Goal: Task Accomplishment & Management: Manage account settings

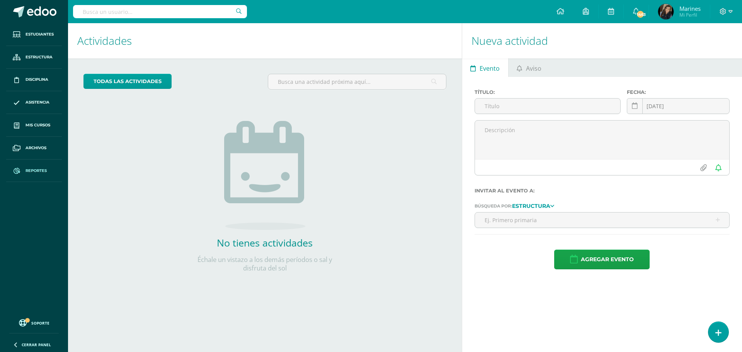
click at [31, 167] on link "Reportes" at bounding box center [34, 171] width 56 height 23
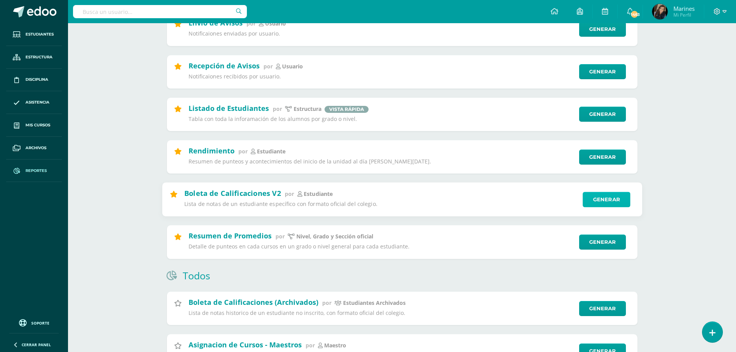
click at [614, 199] on link "Generar" at bounding box center [607, 199] width 48 height 15
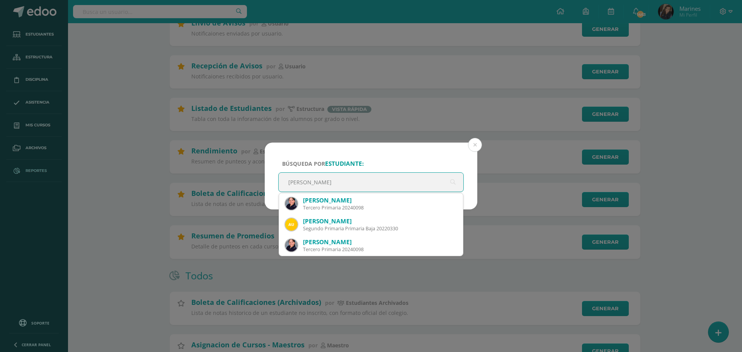
type input "[PERSON_NAME]"
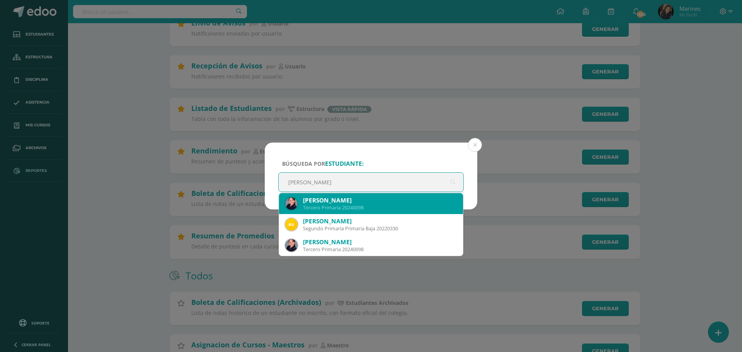
click at [400, 210] on div "Tercero Primaria 20240098" at bounding box center [380, 207] width 154 height 7
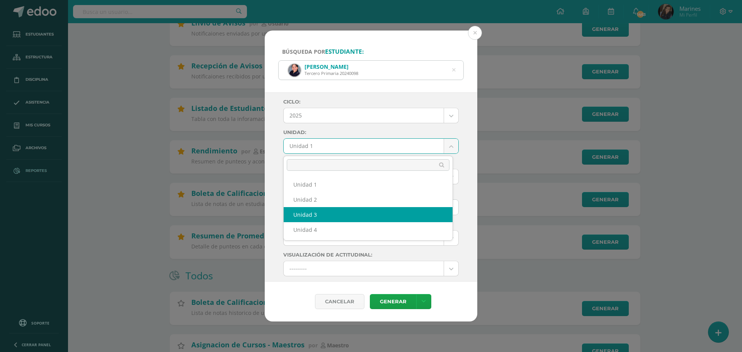
select select "Unidad 3"
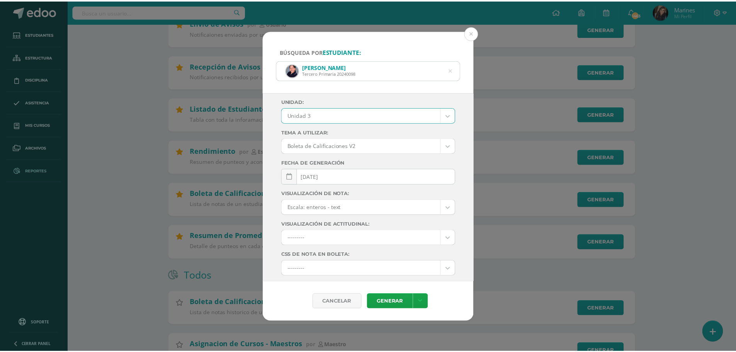
scroll to position [83, 0]
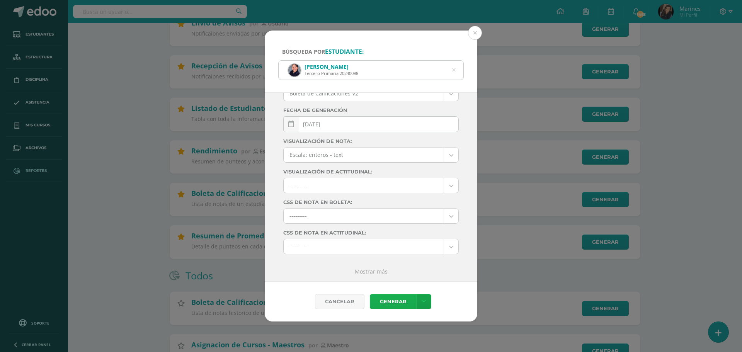
click at [404, 305] on link "Generar" at bounding box center [393, 301] width 46 height 15
click at [478, 32] on button at bounding box center [475, 33] width 14 height 14
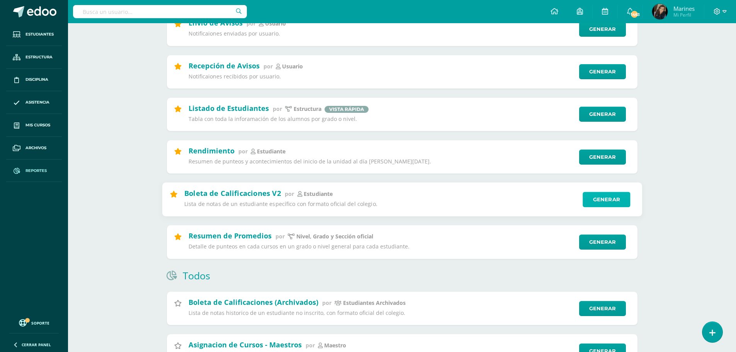
click at [593, 199] on link "Generar" at bounding box center [607, 199] width 48 height 15
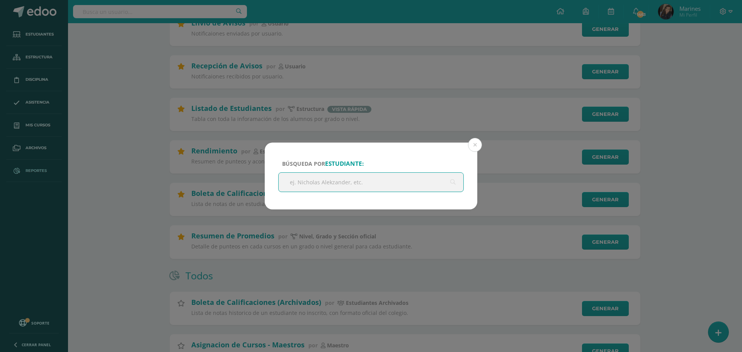
paste input "Angelli Darelis Tamara, Dávila Juan"
type input "Angelli Darelis Tamara, Dávila Juan"
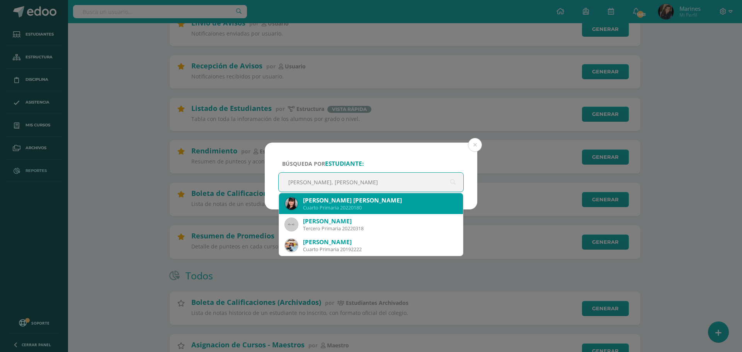
click at [356, 207] on div "Cuarto Primaria 20220180" at bounding box center [380, 207] width 154 height 7
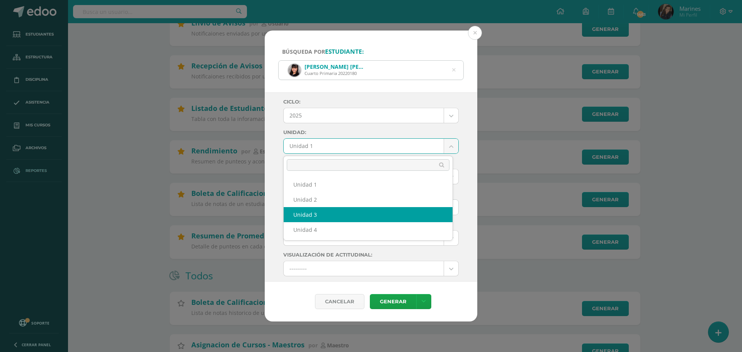
select select "Unidad 3"
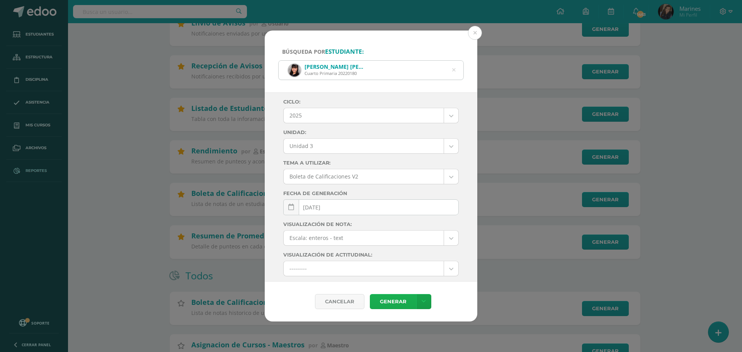
click at [390, 297] on link "Generar" at bounding box center [393, 301] width 46 height 15
click at [477, 36] on button at bounding box center [475, 33] width 14 height 14
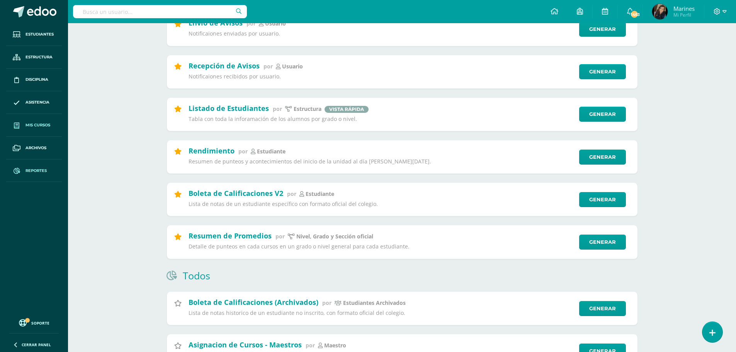
click at [39, 126] on span "Mis cursos" at bounding box center [38, 125] width 25 height 6
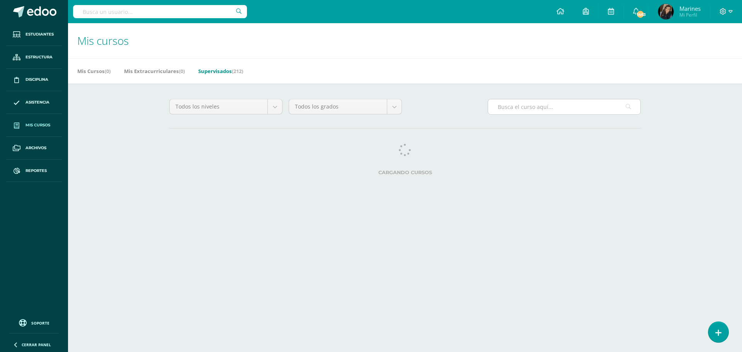
click at [512, 110] on input "text" at bounding box center [564, 106] width 152 height 15
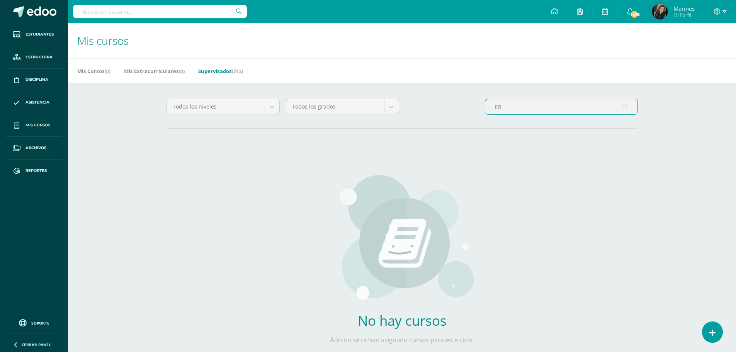
type input "E"
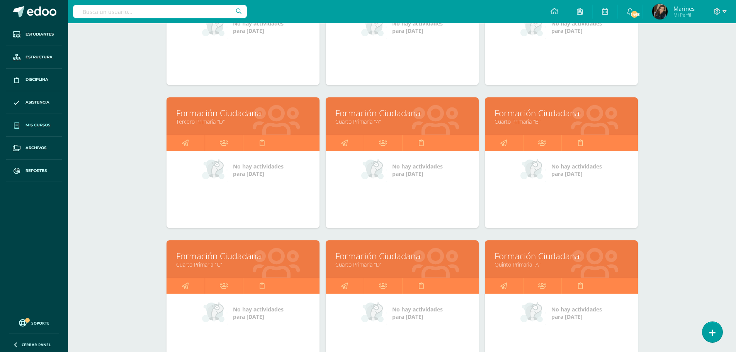
scroll to position [193, 0]
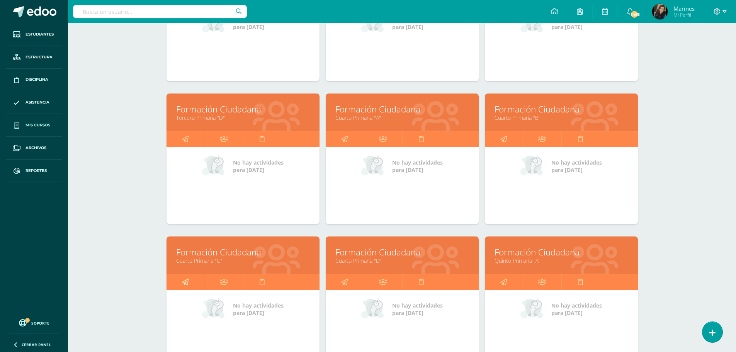
type input "Formación"
click at [182, 282] on icon at bounding box center [185, 281] width 7 height 15
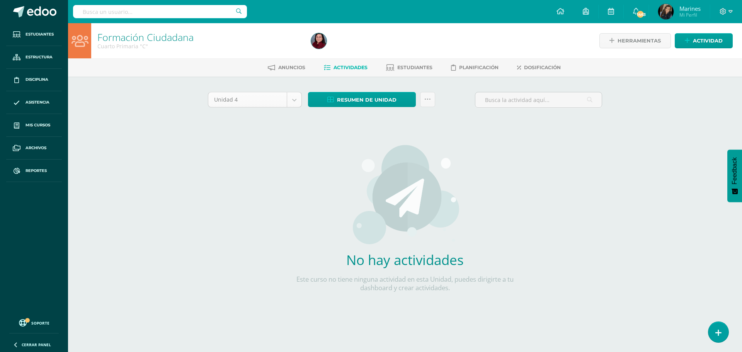
click at [278, 97] on body "Estudiantes Estructura Disciplina Asistencia Mis cursos Archivos Reportes Sopor…" at bounding box center [371, 166] width 742 height 332
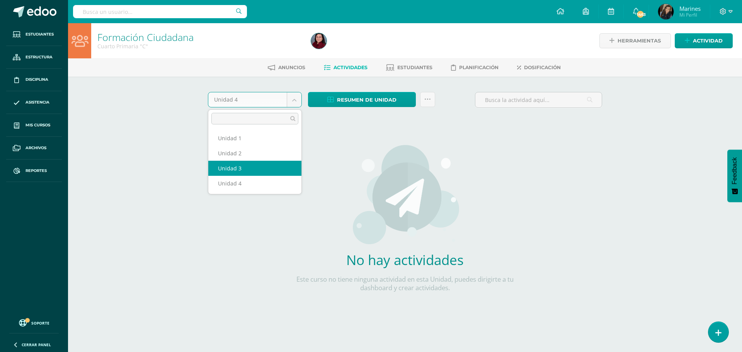
select select "Unidad 3"
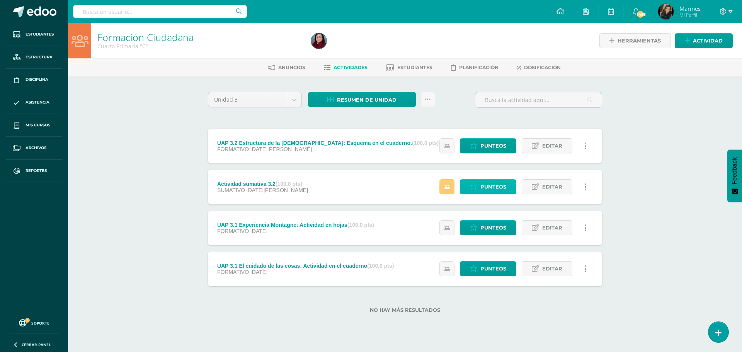
click at [492, 184] on span "Punteos" at bounding box center [493, 187] width 26 height 14
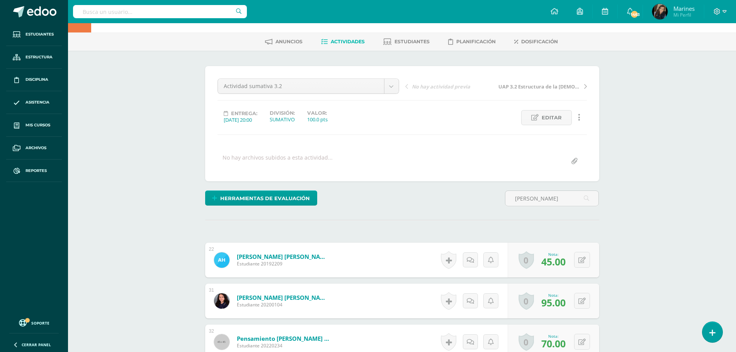
scroll to position [39, 0]
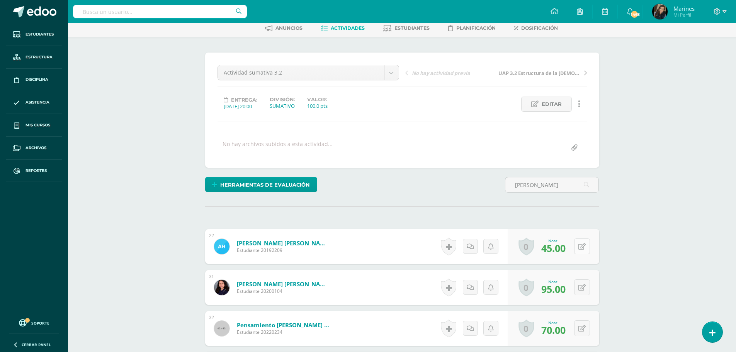
type input "[PERSON_NAME]"
click at [576, 249] on div "0 Logros Logros obtenidos Aún no hay logros agregados Nota: 45.00" at bounding box center [554, 246] width 92 height 35
click at [589, 248] on icon at bounding box center [588, 246] width 8 height 7
click at [589, 245] on link at bounding box center [587, 246] width 15 height 15
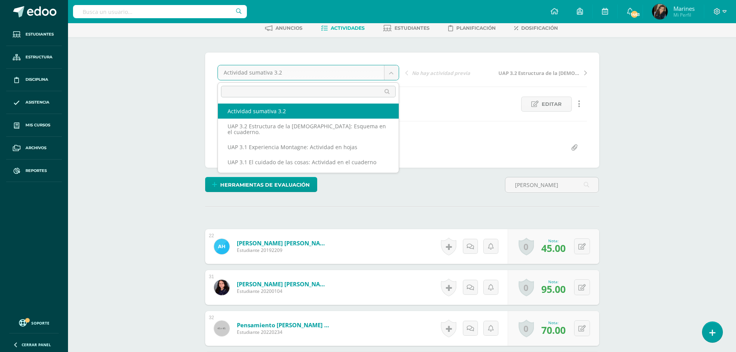
click at [328, 71] on body "Estudiantes Estructura Disciplina Asistencia Mis cursos Archivos Reportes Sopor…" at bounding box center [368, 218] width 736 height 515
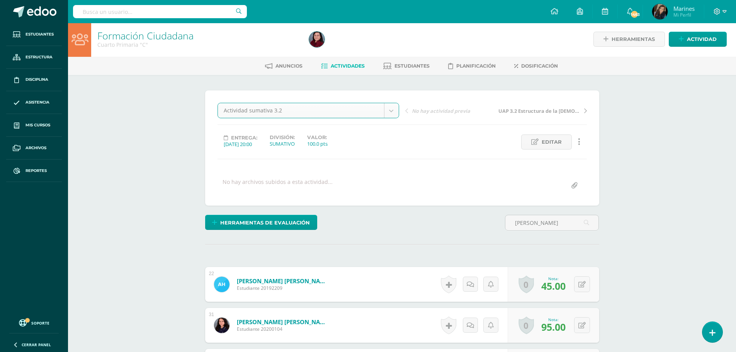
scroll to position [0, 0]
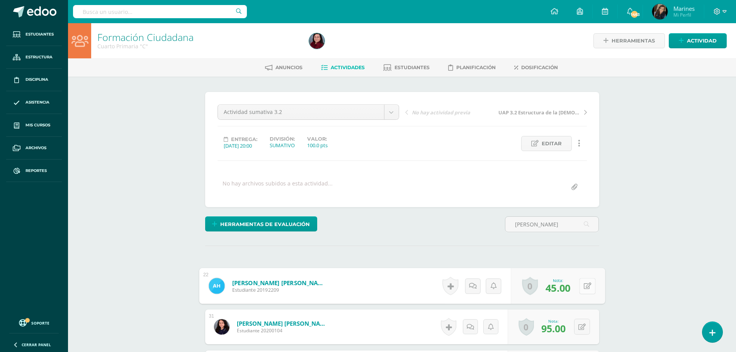
click at [584, 289] on icon at bounding box center [588, 286] width 8 height 7
click at [586, 286] on link at bounding box center [587, 285] width 15 height 15
click at [689, 262] on div "Formación Ciudadana Cuarto Primaria "C" Herramientas Detalle de asistencias Act…" at bounding box center [402, 269] width 668 height 492
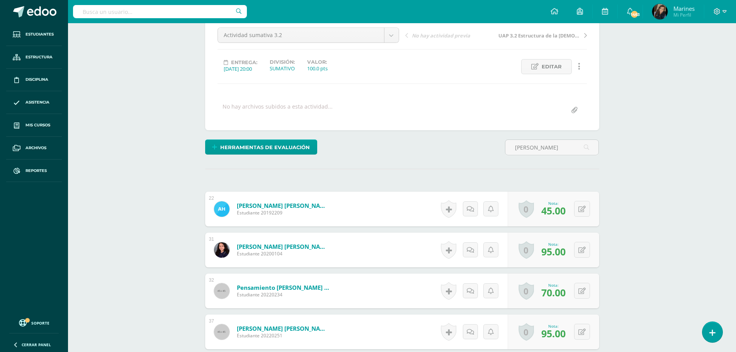
scroll to position [77, 0]
click at [583, 247] on icon at bounding box center [582, 250] width 7 height 7
click at [590, 250] on link at bounding box center [582, 249] width 15 height 15
click at [576, 212] on div "0 Logros Logros obtenidos Aún no hay logros agregados Nota: 45.00" at bounding box center [558, 209] width 94 height 36
click at [582, 207] on button at bounding box center [587, 209] width 16 height 16
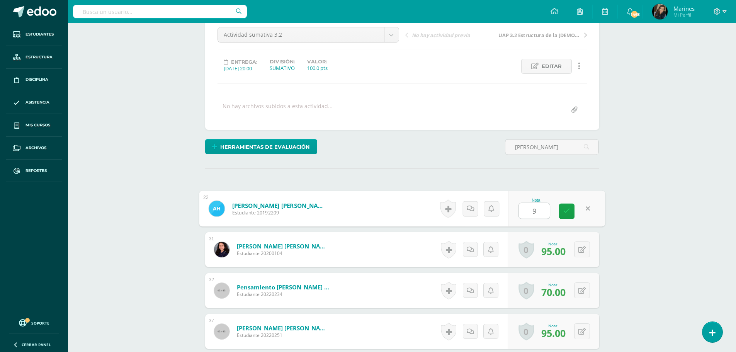
type input "95"
click at [566, 208] on icon at bounding box center [567, 211] width 7 height 7
click at [584, 212] on icon at bounding box center [588, 208] width 8 height 7
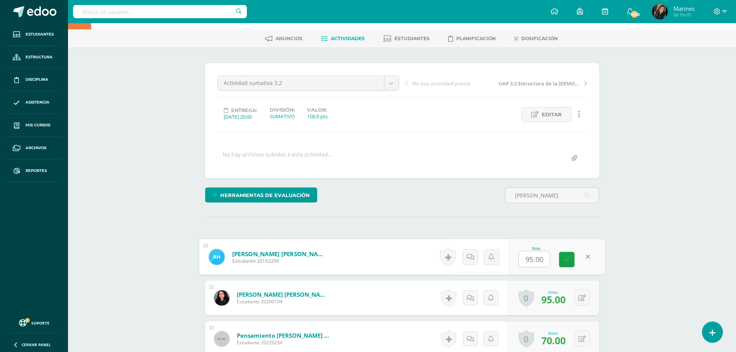
scroll to position [0, 0]
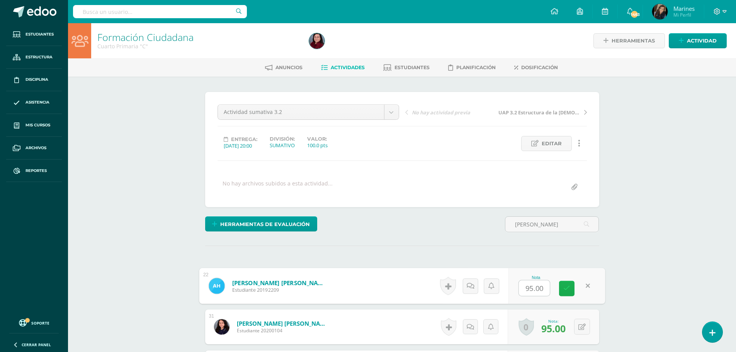
click at [570, 291] on icon at bounding box center [567, 288] width 7 height 7
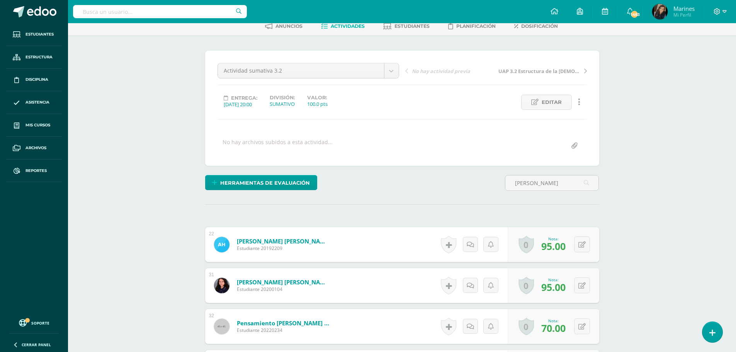
scroll to position [116, 0]
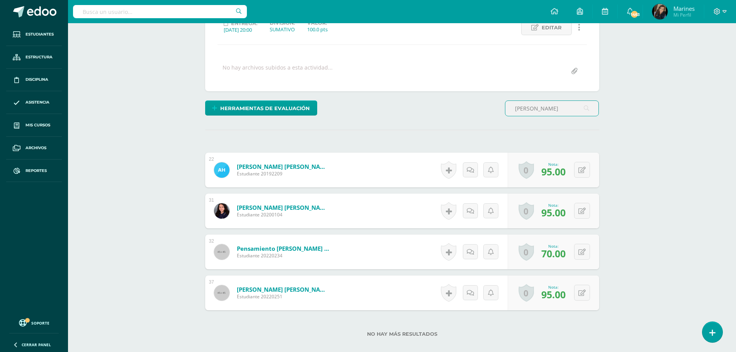
drag, startPoint x: 563, startPoint y: 105, endPoint x: 469, endPoint y: 102, distance: 94.0
click at [469, 102] on div "Herramientas de evaluación Lista de cotejo Escala de valoración Puntos Extra Su…" at bounding box center [402, 111] width 400 height 22
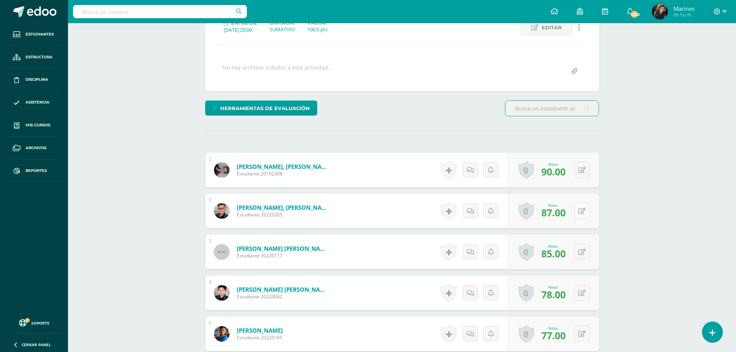
click at [583, 214] on icon at bounding box center [582, 211] width 7 height 7
click at [567, 215] on icon at bounding box center [567, 213] width 7 height 7
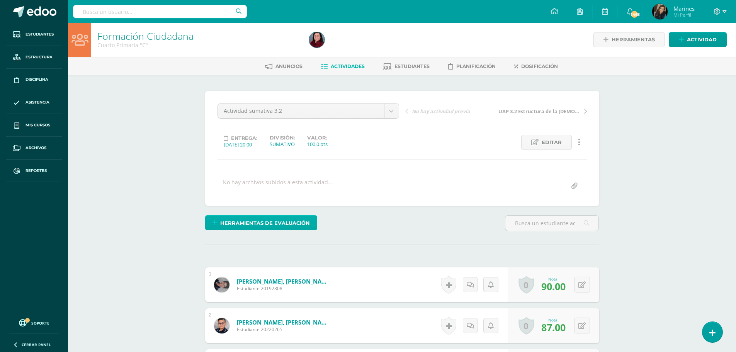
scroll to position [2, 0]
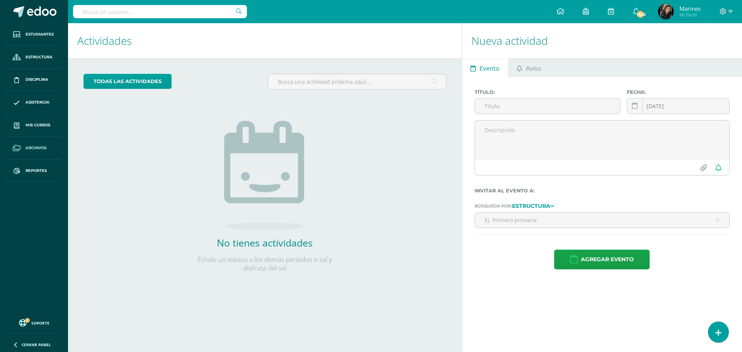
click at [35, 147] on span "Archivos" at bounding box center [36, 148] width 21 height 6
click at [34, 121] on link "Mis cursos" at bounding box center [34, 125] width 56 height 23
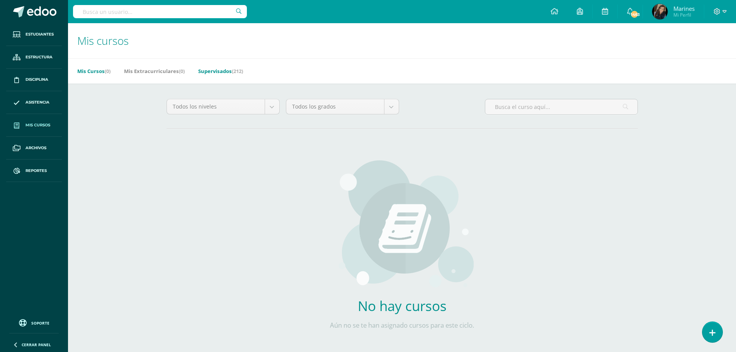
click at [230, 68] on link "Supervisados (212)" at bounding box center [220, 71] width 45 height 12
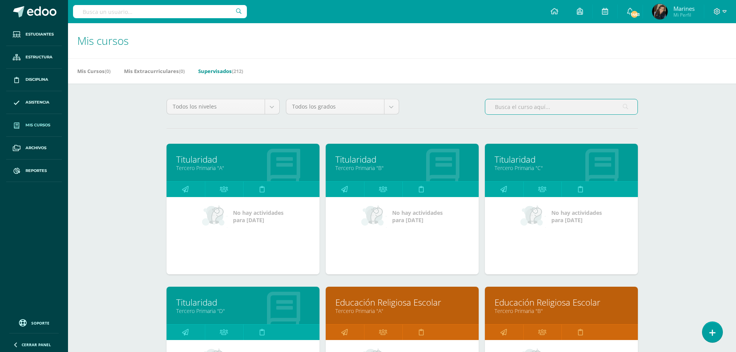
click at [502, 108] on input "text" at bounding box center [561, 106] width 152 height 15
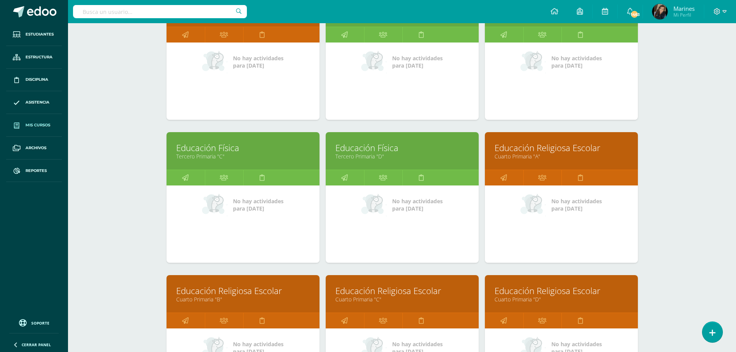
scroll to position [347, 0]
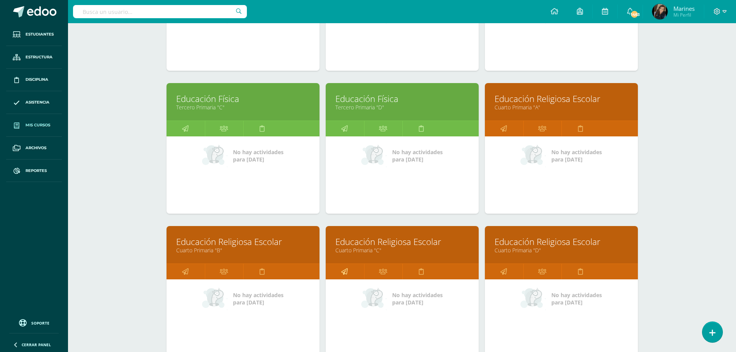
type input "Educa"
click at [349, 273] on link at bounding box center [345, 271] width 38 height 15
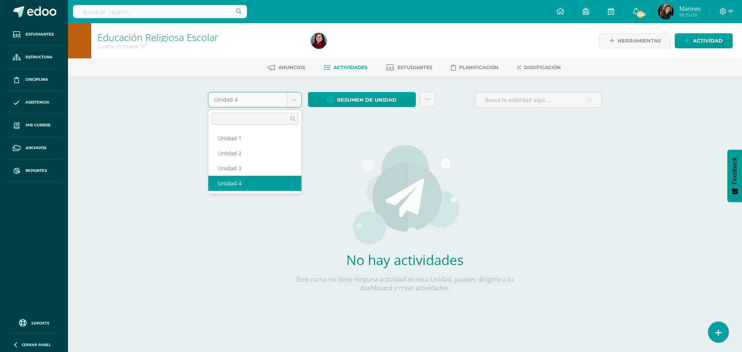
click at [296, 101] on body "Estudiantes Estructura Disciplina Asistencia Mis cursos Archivos Reportes Sopor…" at bounding box center [371, 166] width 742 height 332
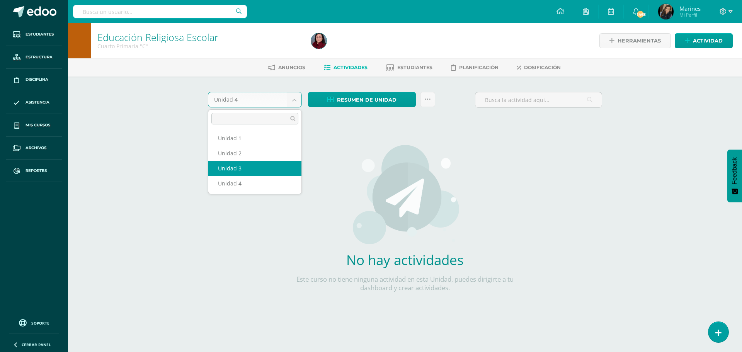
select select "Unidad 3"
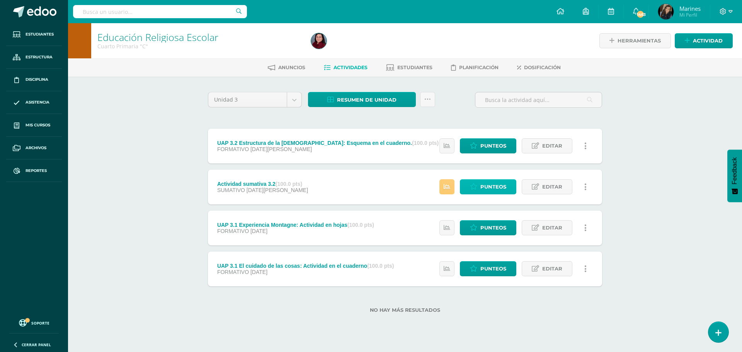
click at [502, 189] on span "Punteos" at bounding box center [493, 187] width 26 height 14
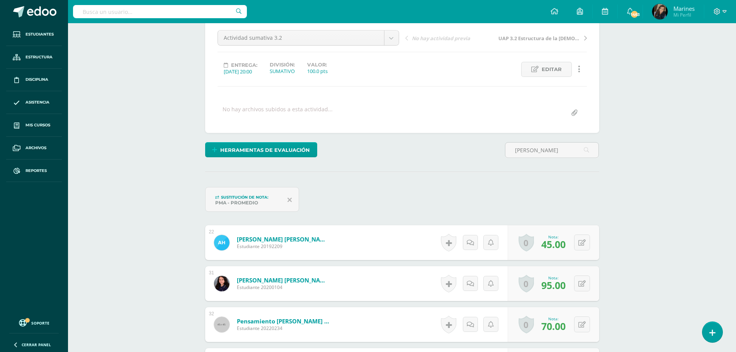
scroll to position [78, 0]
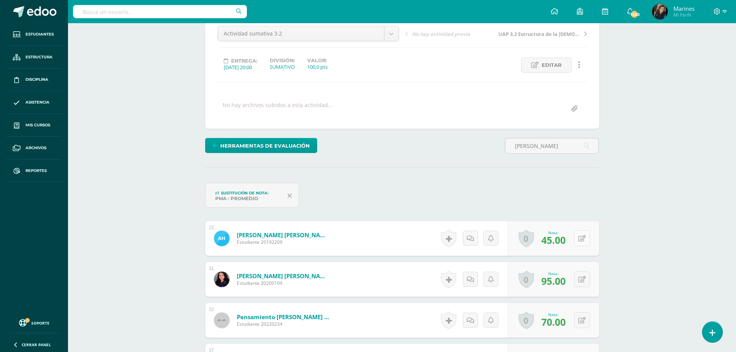
type input "andrea"
click at [579, 240] on button at bounding box center [587, 238] width 16 height 16
drag, startPoint x: 511, startPoint y: 239, endPoint x: 455, endPoint y: 239, distance: 55.7
click at [455, 239] on form "Hernández Alvarado, Andrea Sofia Estudiante 20192209 Nota 45.00 Sustitución:" at bounding box center [402, 239] width 406 height 36
type input "95"
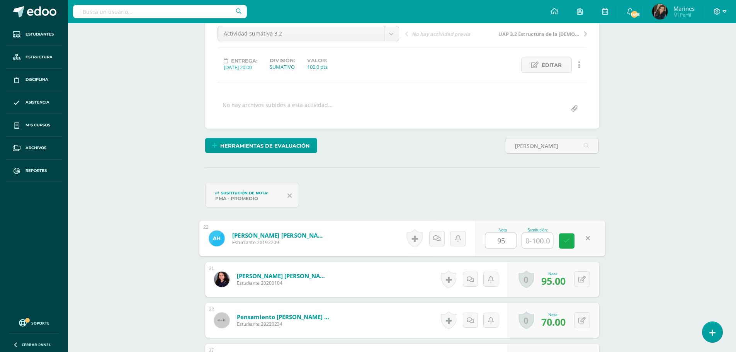
click at [565, 244] on icon at bounding box center [567, 241] width 7 height 7
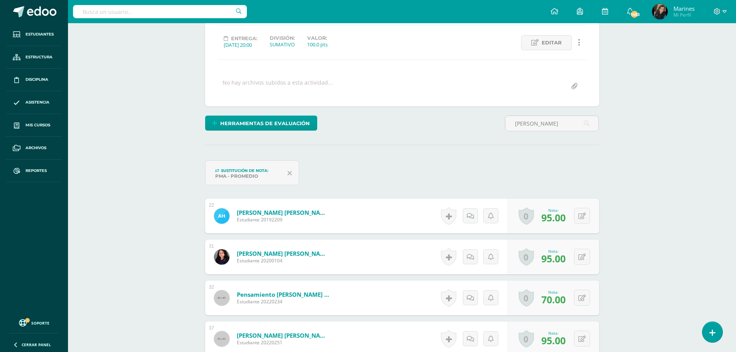
scroll to position [116, 0]
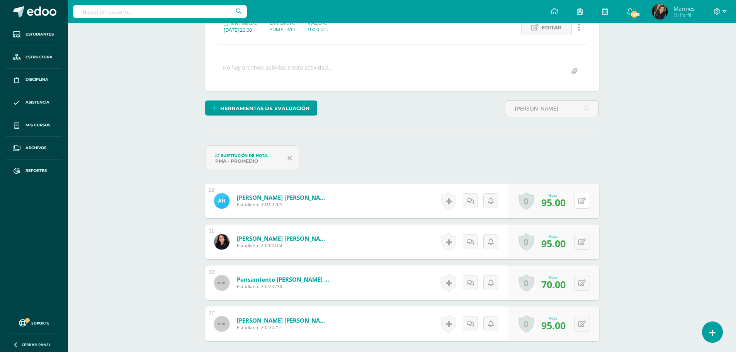
click at [578, 200] on div "0 Logros Logros obtenidos Aún no hay logros agregados Nota: 95.00" at bounding box center [554, 201] width 92 height 35
click at [556, 196] on span "95.00" at bounding box center [558, 203] width 25 height 14
click at [554, 204] on span "95.00" at bounding box center [554, 202] width 24 height 13
click at [589, 198] on button at bounding box center [582, 201] width 16 height 16
click at [567, 203] on icon at bounding box center [567, 203] width 7 height 7
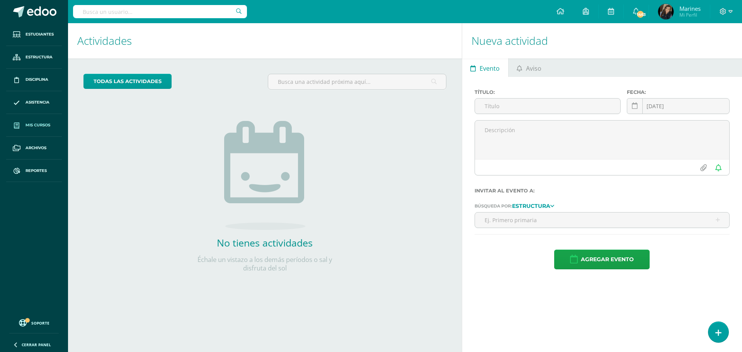
click at [39, 125] on span "Mis cursos" at bounding box center [38, 125] width 25 height 6
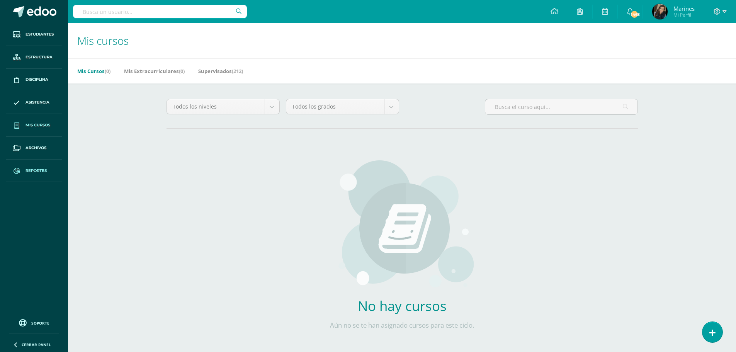
click at [41, 170] on span "Reportes" at bounding box center [36, 171] width 21 height 6
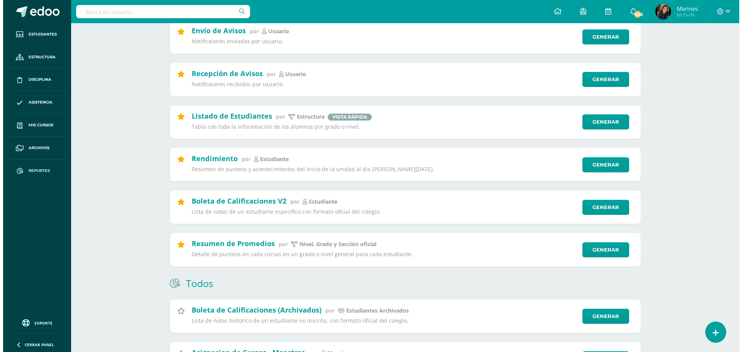
scroll to position [116, 0]
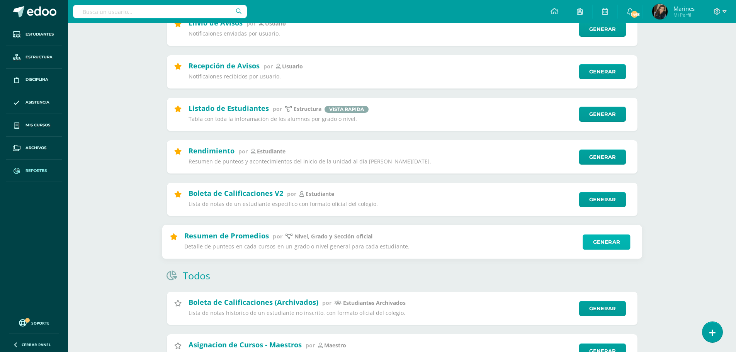
click at [602, 238] on link "Generar" at bounding box center [607, 242] width 48 height 15
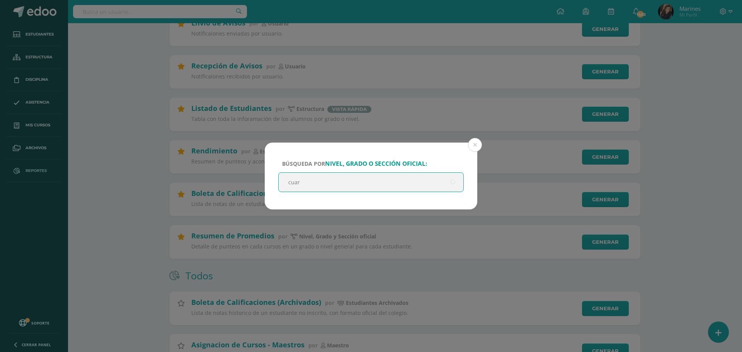
type input "cuart"
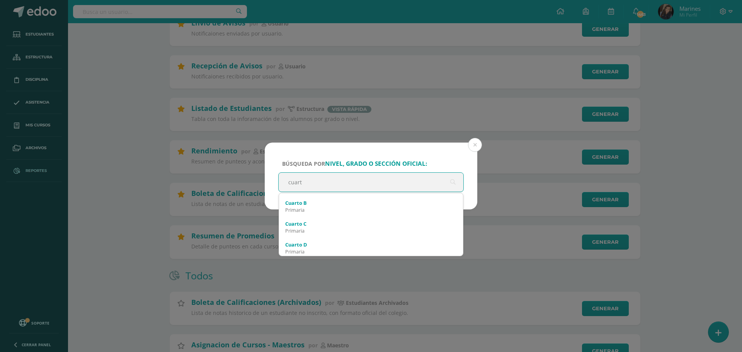
scroll to position [42, 0]
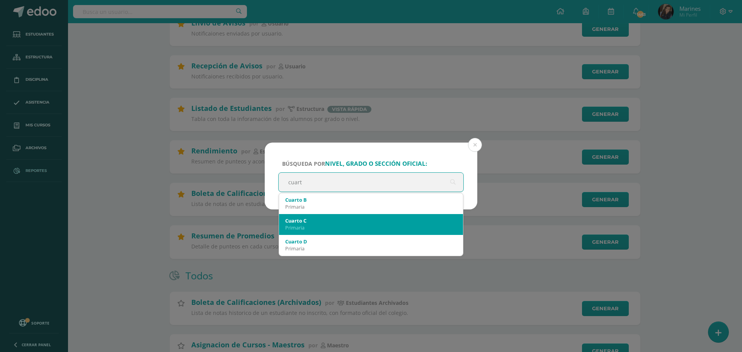
click at [373, 230] on div "Primaria" at bounding box center [371, 227] width 172 height 7
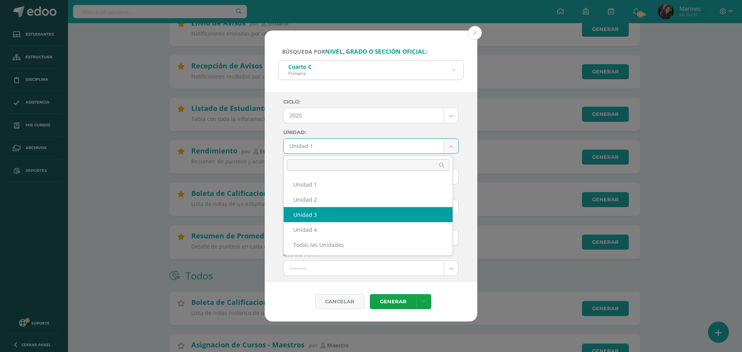
select select "Unidad 3"
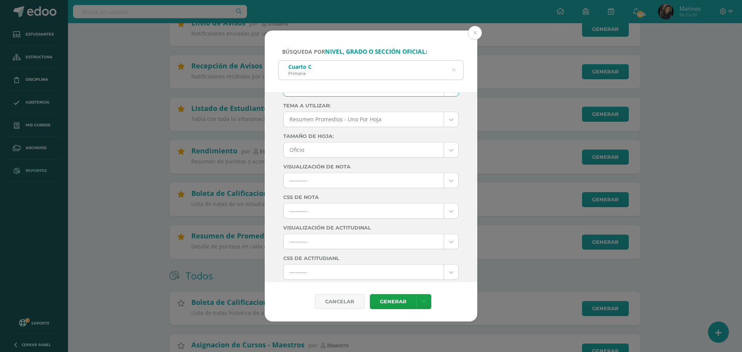
scroll to position [193, 0]
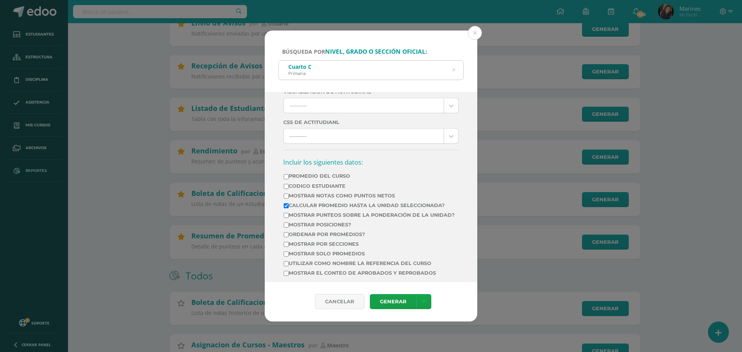
click at [332, 201] on td "Mostrar Notas Como Puntos Netos" at bounding box center [369, 197] width 172 height 10
click at [331, 205] on label "Calcular promedio hasta la unidad seleccionada?" at bounding box center [369, 206] width 171 height 6
click at [289, 205] on input "Calcular promedio hasta la unidad seleccionada?" at bounding box center [286, 205] width 5 height 5
checkbox input "false"
click at [389, 306] on link "Generar" at bounding box center [393, 301] width 46 height 15
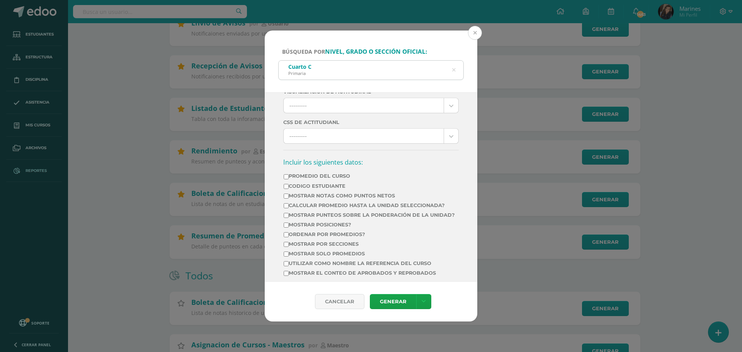
click at [474, 31] on button at bounding box center [475, 33] width 14 height 14
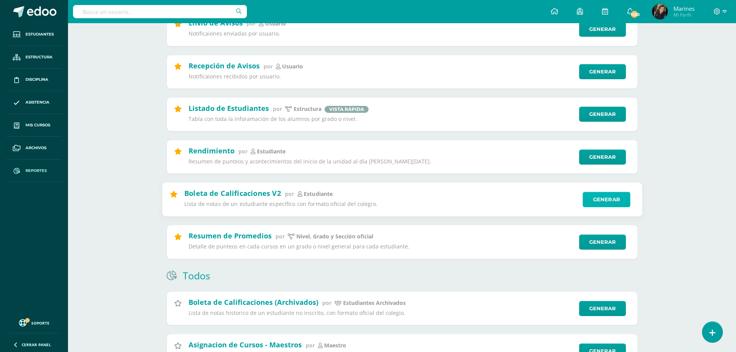
click at [610, 206] on link "Generar" at bounding box center [607, 199] width 48 height 15
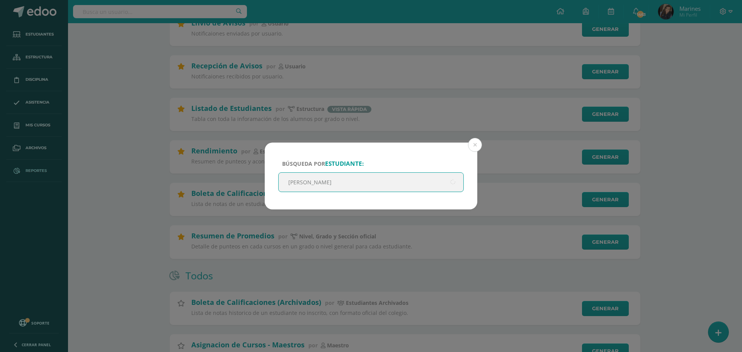
type input "estrada fajardo"
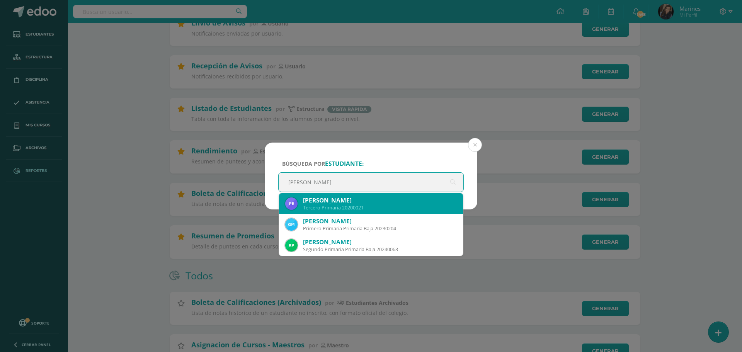
click at [320, 198] on div "Pablo Andrés Estrada Fajardo" at bounding box center [380, 200] width 154 height 8
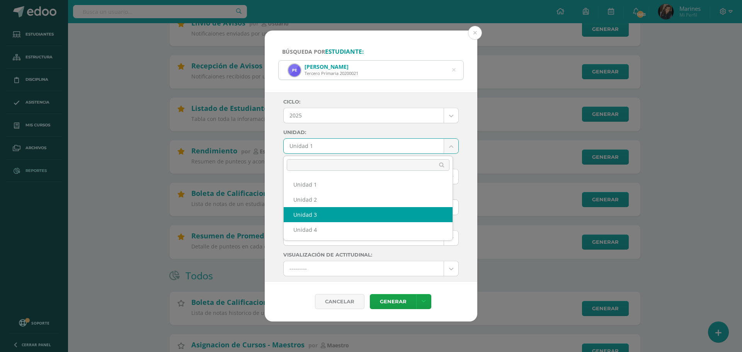
select select "Unidad 3"
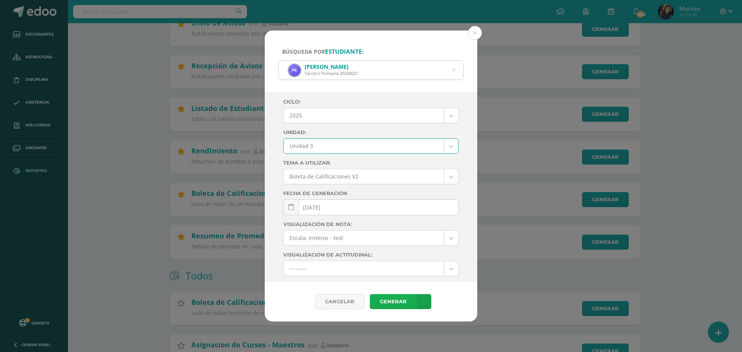
click at [392, 302] on link "Generar" at bounding box center [393, 301] width 46 height 15
click at [474, 34] on button at bounding box center [475, 33] width 14 height 14
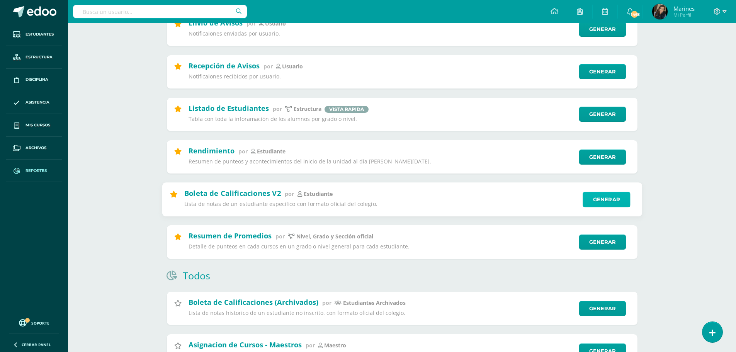
click at [594, 199] on link "Generar" at bounding box center [607, 199] width 48 height 15
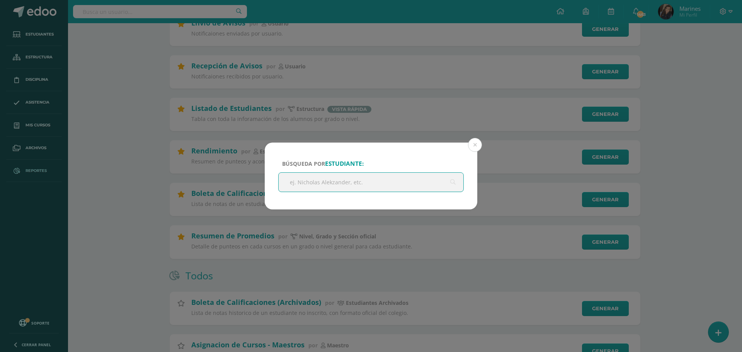
click at [325, 178] on input "text" at bounding box center [371, 182] width 185 height 19
paste input "Pereira Paredes, Gael"
type input "Pereira Paredes, Gael"
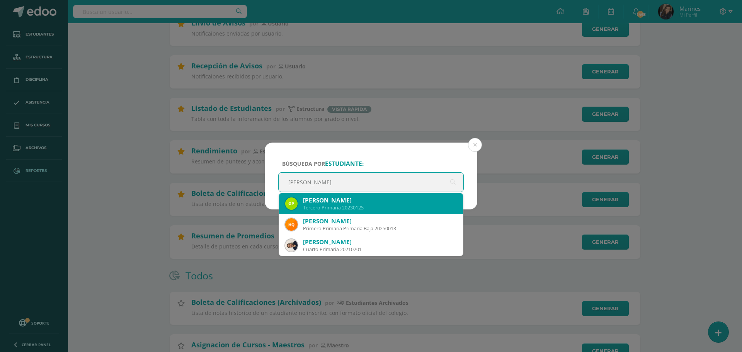
click at [340, 210] on div "Tercero Primaria 20230125" at bounding box center [380, 207] width 154 height 7
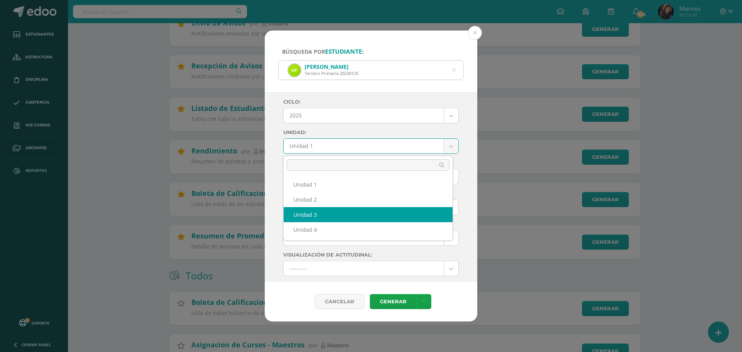
select select "Unidad 3"
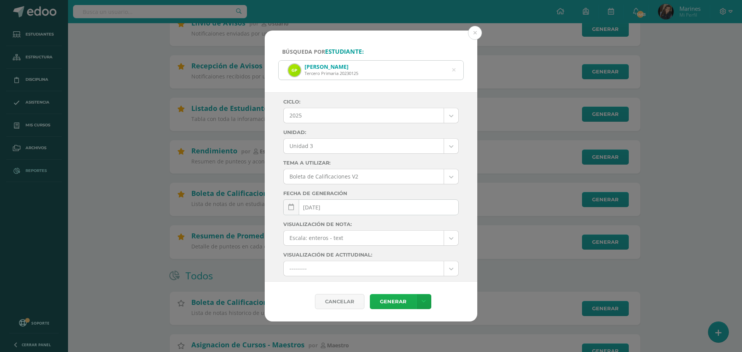
click at [390, 301] on link "Generar" at bounding box center [393, 301] width 46 height 15
click at [454, 70] on icon at bounding box center [453, 70] width 3 height 20
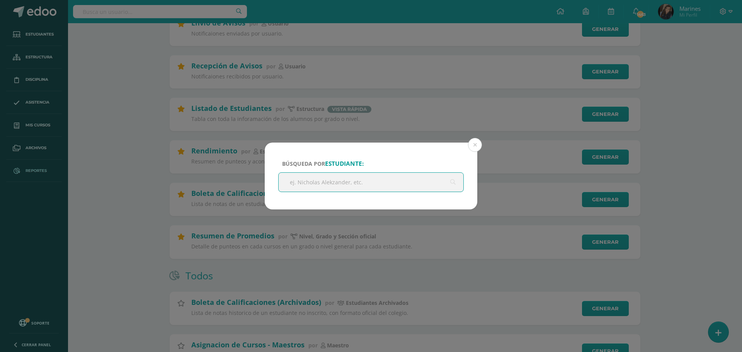
click at [320, 179] on input "text" at bounding box center [371, 182] width 185 height 19
paste input "Pineda Lemus, David Enrique"
type input "Pineda Lemus, David Enrique"
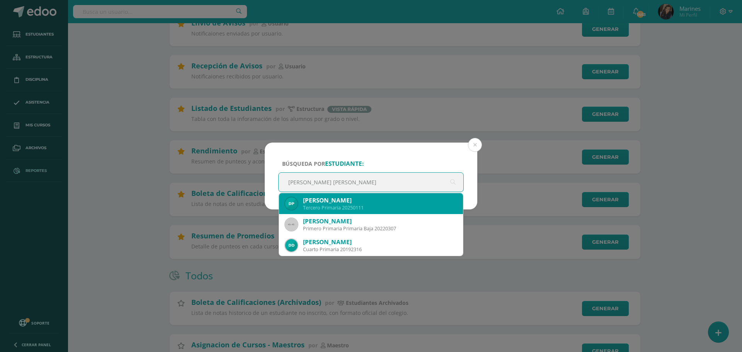
click at [337, 210] on div "Tercero Primaria 20250111" at bounding box center [380, 207] width 154 height 7
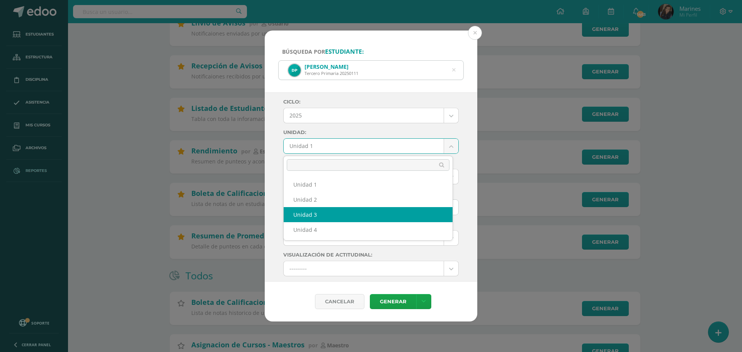
select select "Unidad 3"
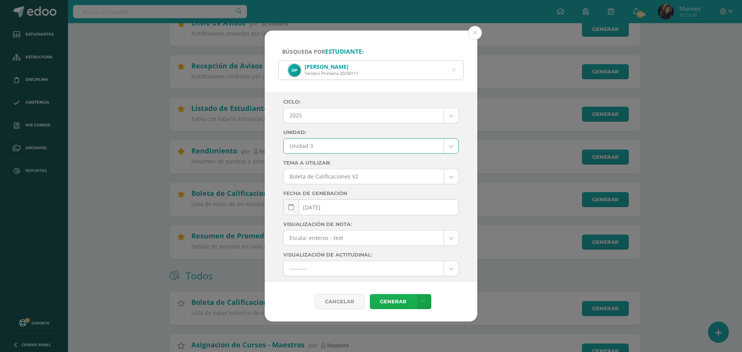
click at [395, 304] on link "Generar" at bounding box center [393, 301] width 46 height 15
click at [478, 35] on button at bounding box center [475, 33] width 14 height 14
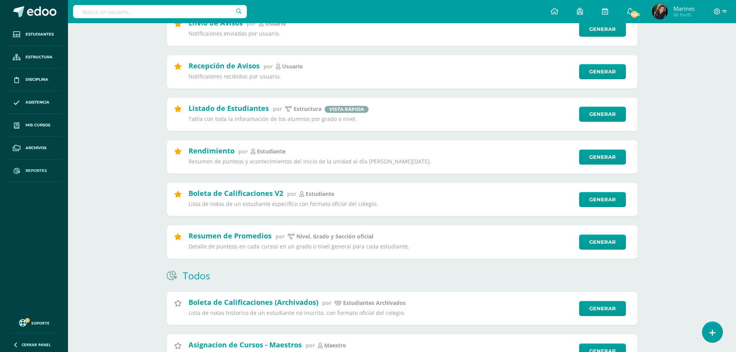
click at [147, 11] on input "text" at bounding box center [160, 11] width 174 height 13
click at [584, 204] on link "Generar" at bounding box center [607, 199] width 48 height 15
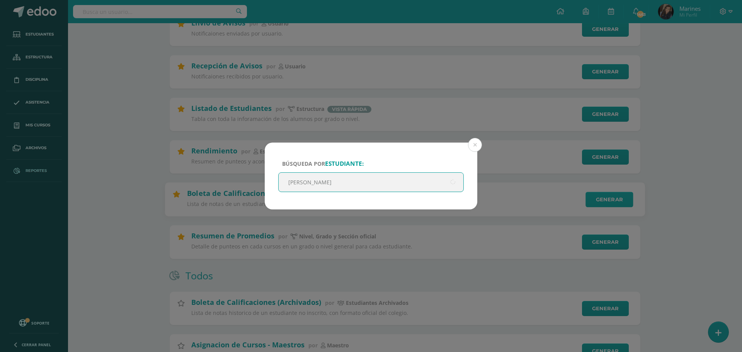
type input "sebastián hernández"
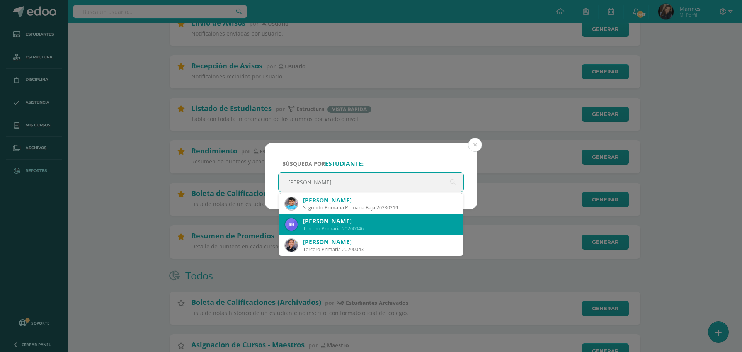
click at [387, 223] on div "Sebastián Alejandro Hernández Villatoro" at bounding box center [380, 221] width 154 height 8
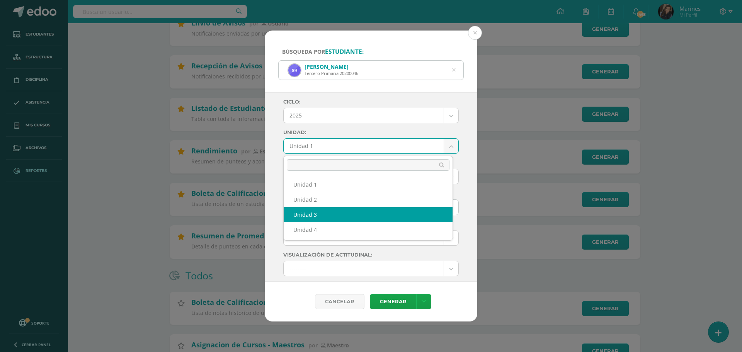
select select "Unidad 3"
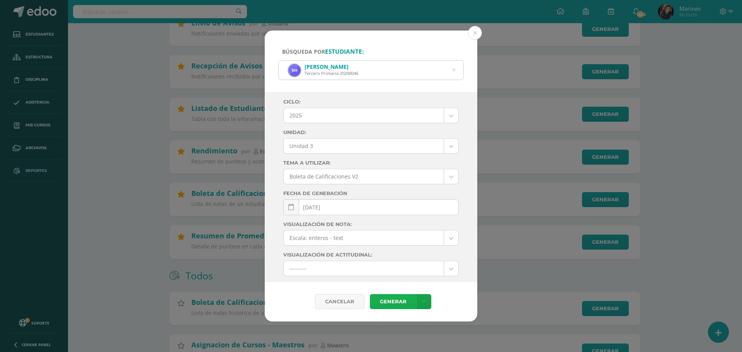
click at [395, 300] on link "Generar" at bounding box center [393, 301] width 46 height 15
click at [470, 34] on button at bounding box center [475, 33] width 14 height 14
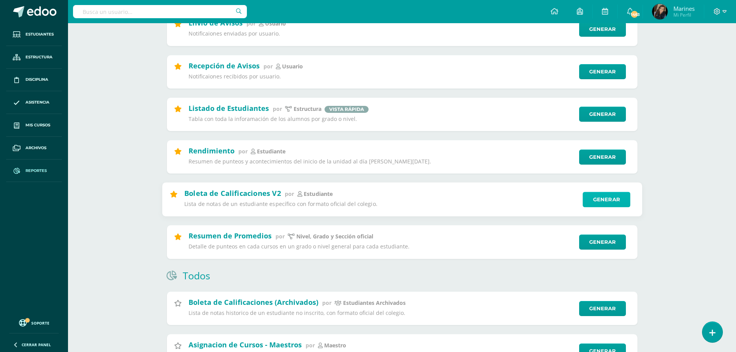
click at [606, 195] on link "Generar" at bounding box center [607, 199] width 48 height 15
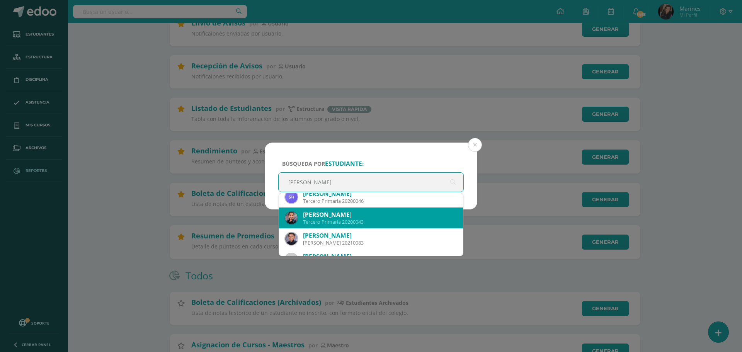
scroll to position [39, 0]
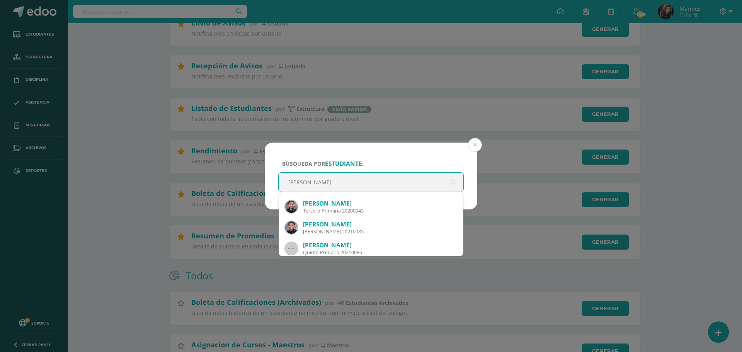
click at [313, 181] on input "Sebastián Hernández" at bounding box center [371, 182] width 185 height 19
type input "Sebastián David Hernández"
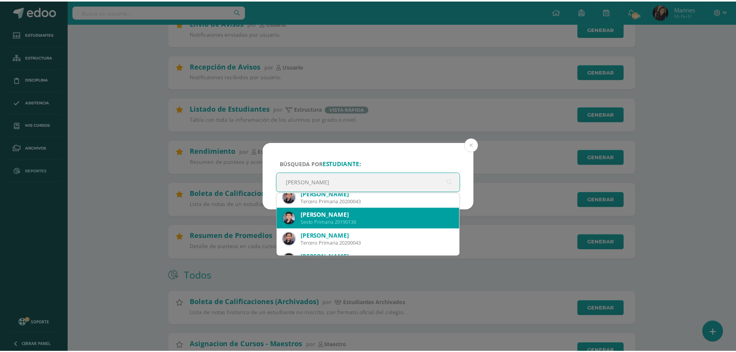
scroll to position [0, 0]
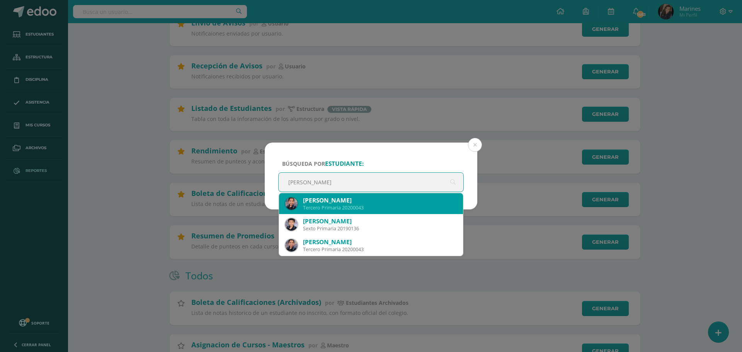
click at [407, 201] on div "Sebastián David Hernández López" at bounding box center [380, 200] width 154 height 8
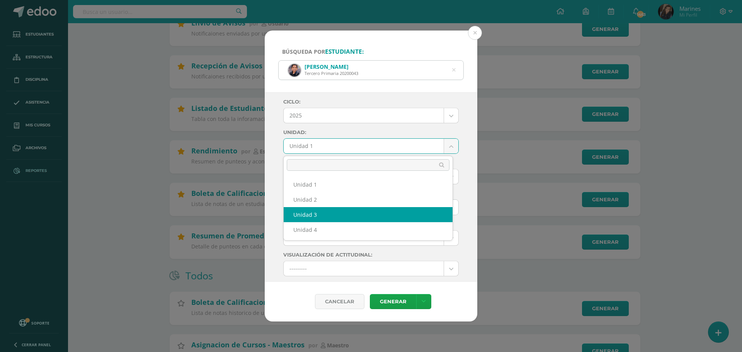
select select "Unidad 3"
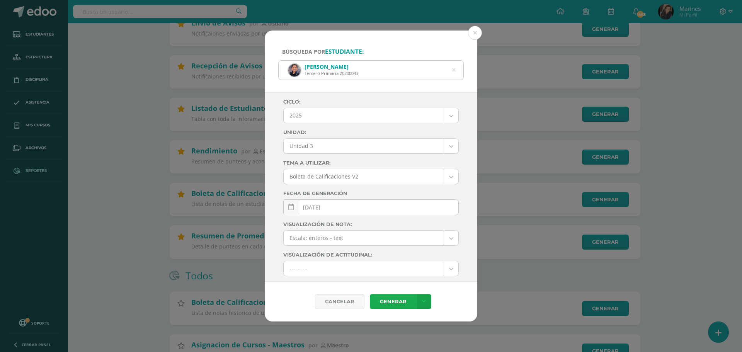
click at [389, 298] on link "Generar" at bounding box center [393, 301] width 46 height 15
click at [473, 34] on button at bounding box center [475, 33] width 14 height 14
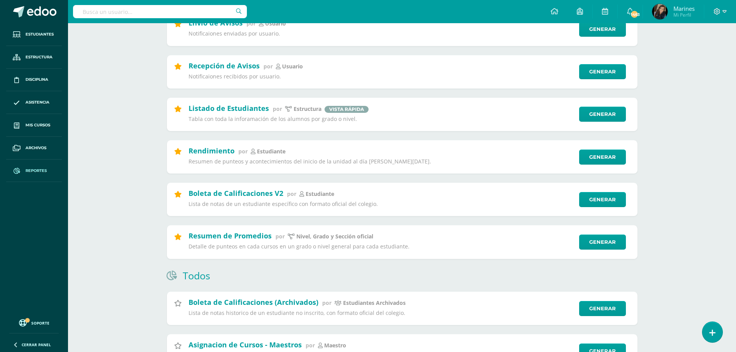
click at [163, 10] on input "text" at bounding box center [160, 11] width 174 height 13
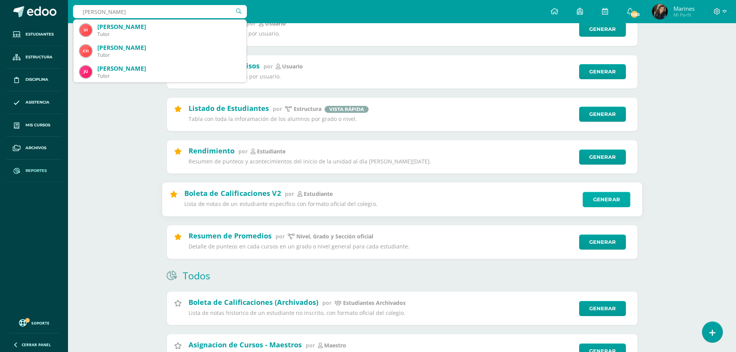
type input "pablo"
click at [615, 195] on link "Generar" at bounding box center [607, 199] width 48 height 15
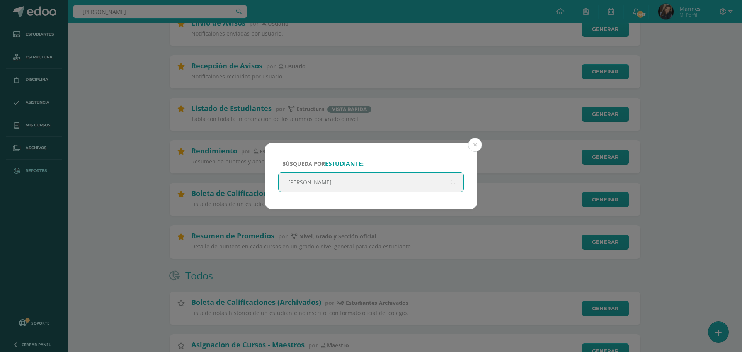
type input "pablo Reyes"
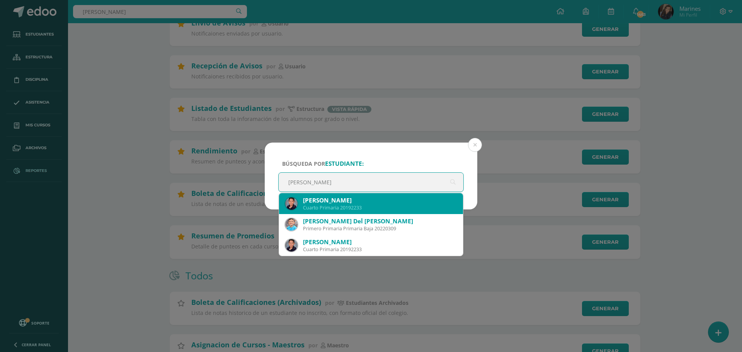
click at [380, 198] on div "Pablo Abimael Reyes Sazo" at bounding box center [380, 200] width 154 height 8
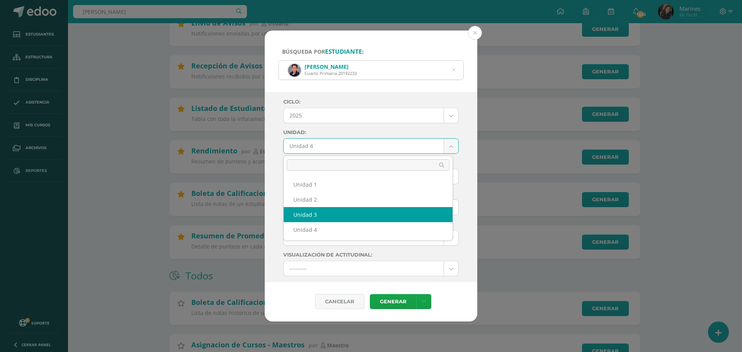
select select "Unidad 3"
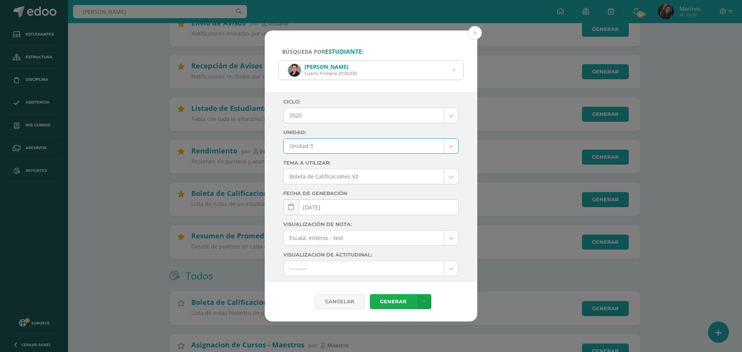
click at [410, 305] on link "Generar" at bounding box center [393, 301] width 46 height 15
click at [384, 303] on link "Generar" at bounding box center [393, 301] width 46 height 15
click at [472, 35] on button at bounding box center [475, 33] width 14 height 14
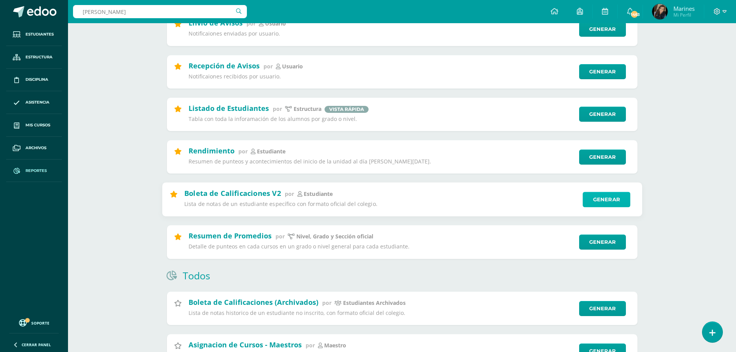
click at [600, 194] on link "Generar" at bounding box center [607, 199] width 48 height 15
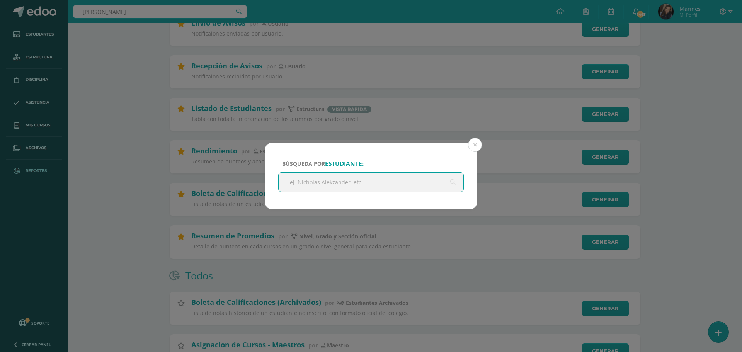
click at [407, 179] on input "text" at bounding box center [371, 182] width 185 height 19
paste input "Pablo Andrés Estrada Fajardo."
type input "Pablo Andrés Estrada Fajardo."
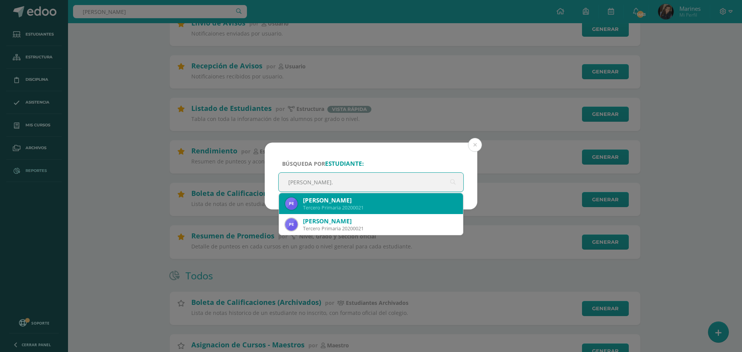
click at [381, 206] on div "Tercero Primaria 20200021" at bounding box center [380, 207] width 154 height 7
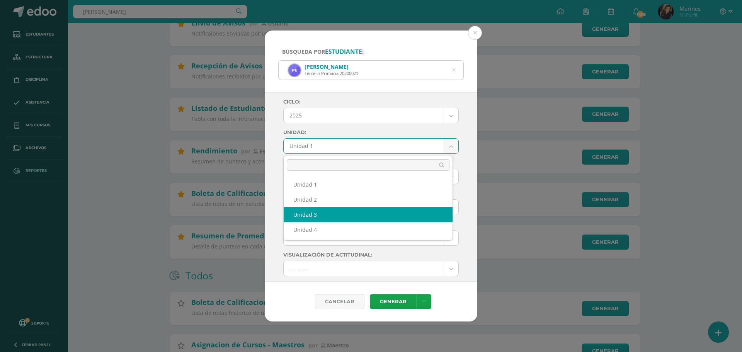
select select "Unidad 3"
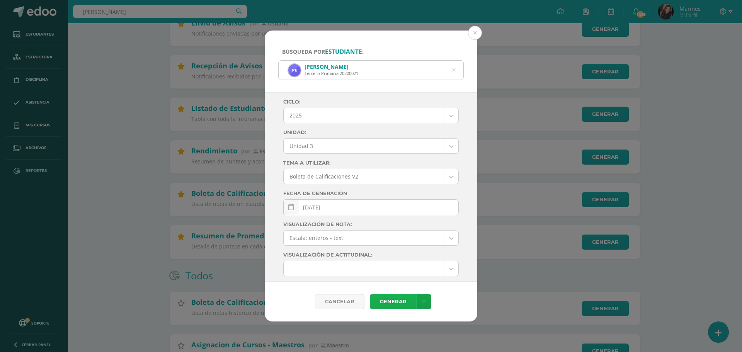
click at [387, 294] on link "Generar" at bounding box center [393, 301] width 46 height 15
click at [476, 29] on button at bounding box center [475, 33] width 14 height 14
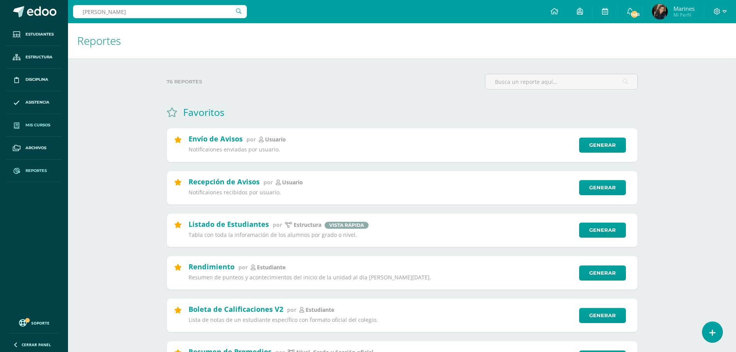
click at [29, 123] on span "Mis cursos" at bounding box center [38, 125] width 25 height 6
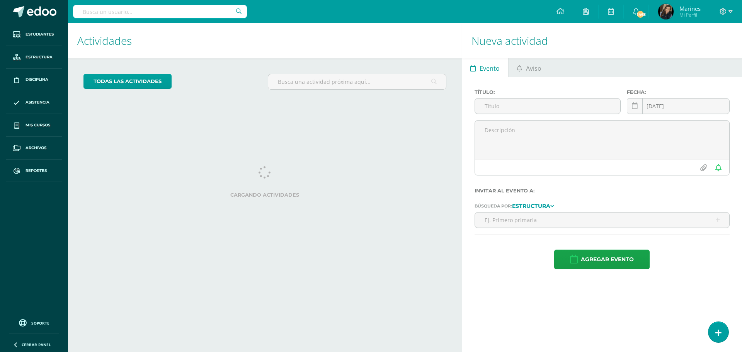
click at [189, 14] on input "text" at bounding box center [160, 11] width 174 height 13
paste input "[PERSON_NAME], [PERSON_NAME]"
type input "[PERSON_NAME], [PERSON_NAME]"
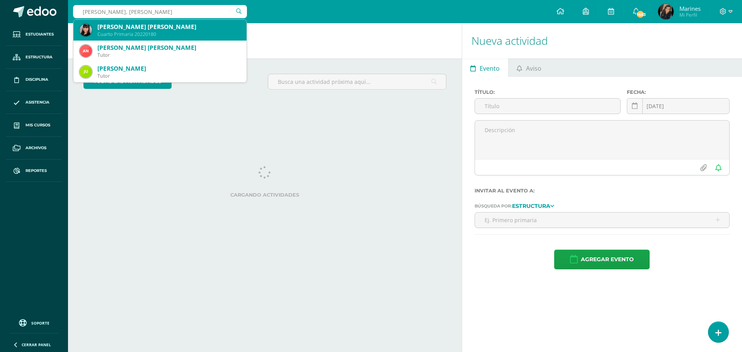
click at [185, 37] on div "Cuarto Primaria 20220180" at bounding box center [168, 34] width 143 height 7
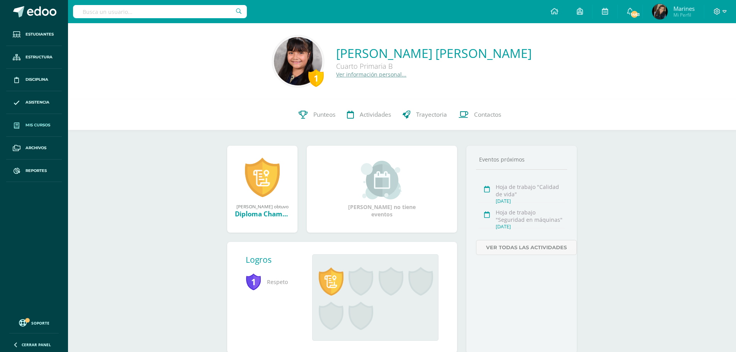
click at [36, 126] on span "Mis cursos" at bounding box center [38, 125] width 25 height 6
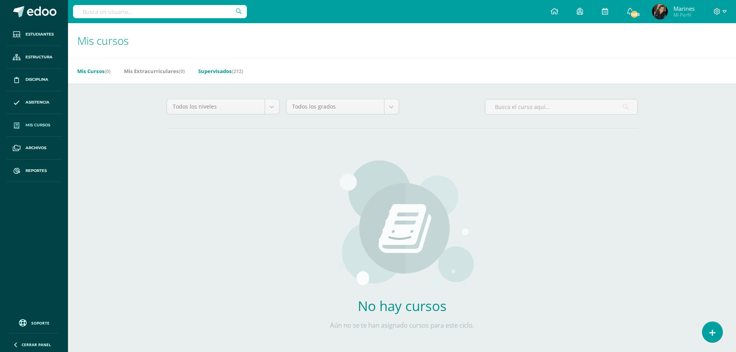
click at [218, 73] on link "Supervisados (212)" at bounding box center [220, 71] width 45 height 12
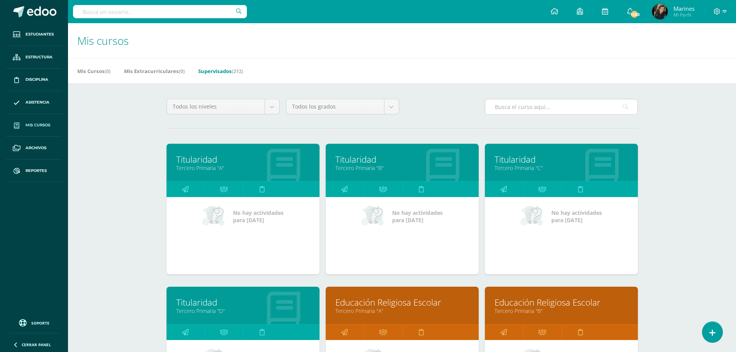
click at [516, 106] on input "text" at bounding box center [561, 106] width 152 height 15
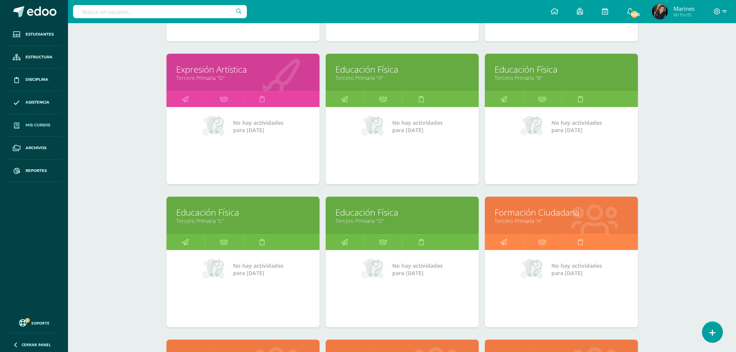
scroll to position [1475, 0]
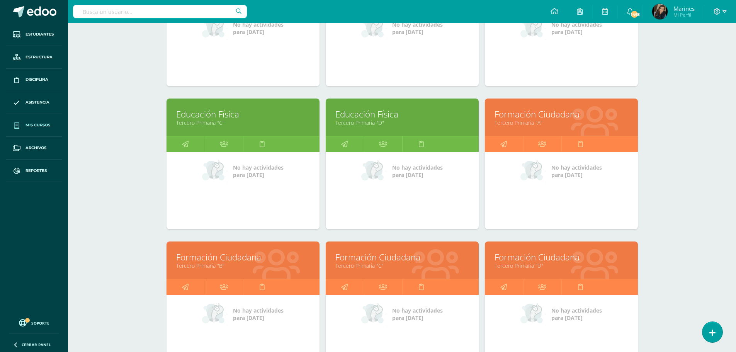
click at [250, 260] on link "Formación Ciudadana" at bounding box center [243, 257] width 134 height 12
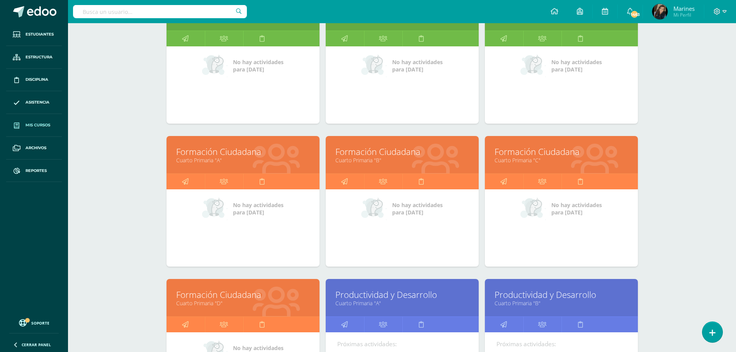
scroll to position [3443, 0]
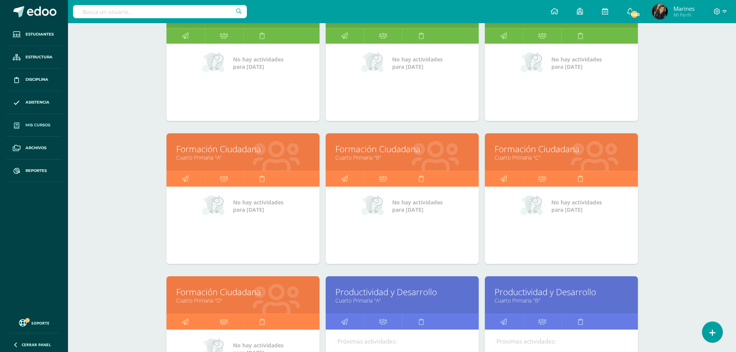
click at [400, 152] on link "Formación Ciudadana" at bounding box center [403, 149] width 134 height 12
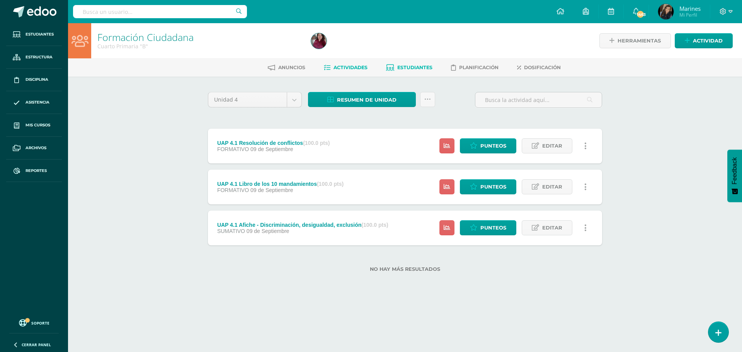
click at [395, 73] on link "Estudiantes" at bounding box center [409, 67] width 46 height 12
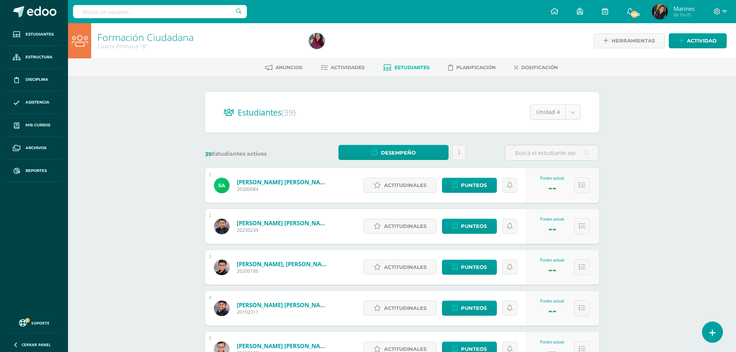
click at [569, 113] on body "Estudiantes Estructura Disciplina Asistencia Mis cursos Archivos Reportes Sopor…" at bounding box center [368, 310] width 736 height 620
select select "/dashboard/teacher/section/6061/students/?unit=207708"
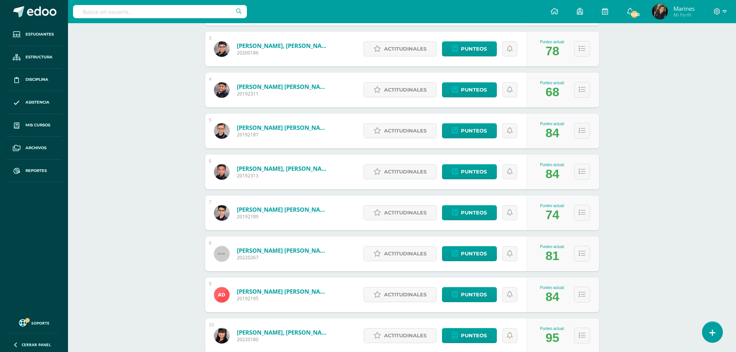
scroll to position [232, 0]
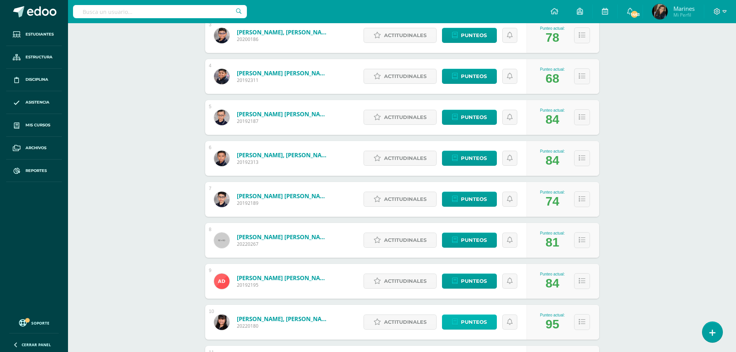
click at [467, 326] on span "Punteos" at bounding box center [474, 322] width 26 height 14
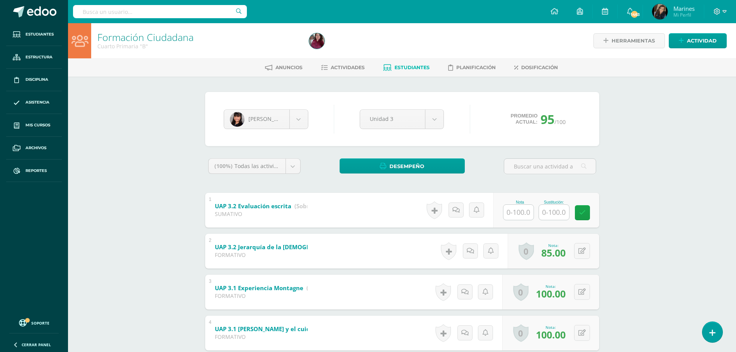
click at [508, 213] on input "text" at bounding box center [519, 212] width 30 height 15
type input "55"
click at [564, 213] on input "text" at bounding box center [558, 211] width 31 height 15
type input "70"
click at [583, 214] on link at bounding box center [587, 212] width 15 height 15
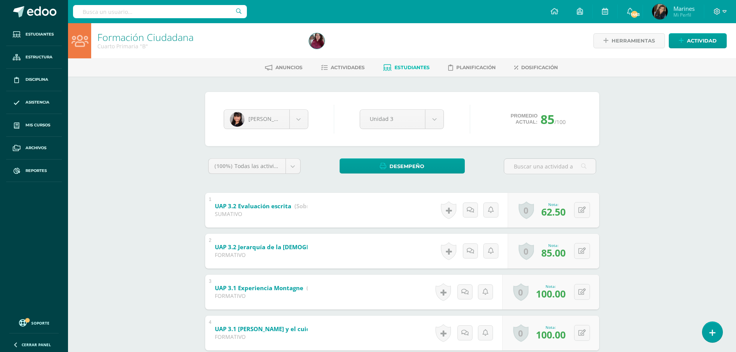
click at [93, 10] on input "text" at bounding box center [160, 11] width 174 height 13
click at [237, 122] on body "Estudiantes Estructura Disciplina Asistencia Mis cursos Archivos Reportes Sopor…" at bounding box center [368, 201] width 736 height 402
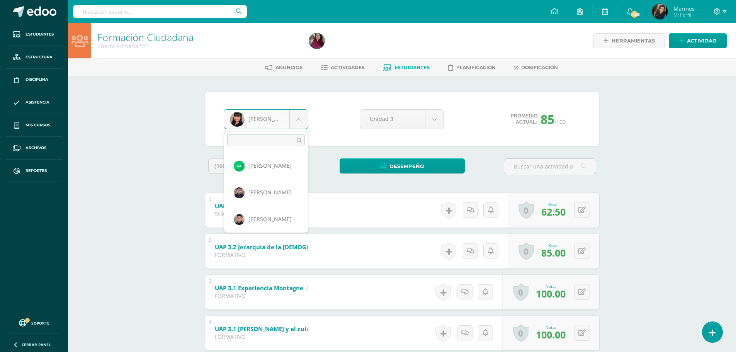
scroll to position [186, 0]
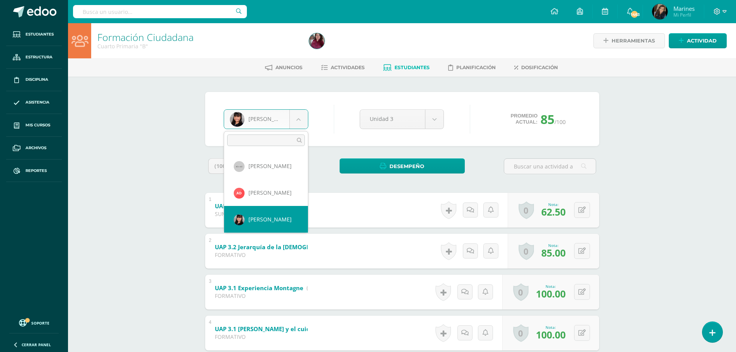
click at [346, 93] on body "Estudiantes Estructura Disciplina Asistencia Mis cursos Archivos Reportes Sopor…" at bounding box center [368, 201] width 736 height 402
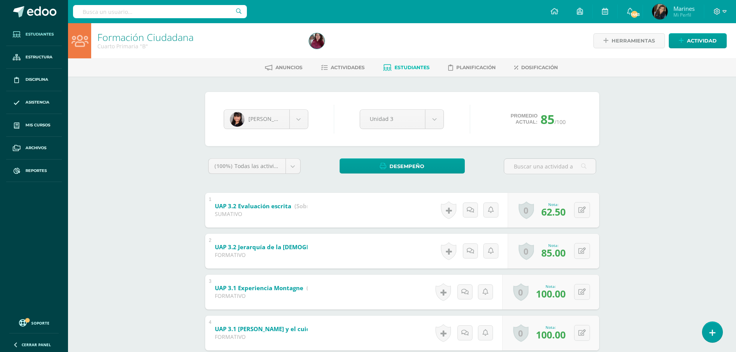
click at [39, 38] on link "Estudiantes" at bounding box center [34, 34] width 56 height 23
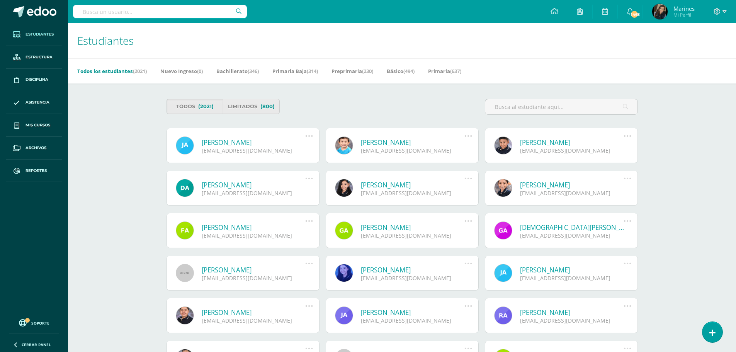
click at [144, 5] on input "text" at bounding box center [160, 11] width 174 height 13
paste input "[PERSON_NAME], [PERSON_NAME]"
type input "Angelli Darelis Tamara, Dávila Juan"
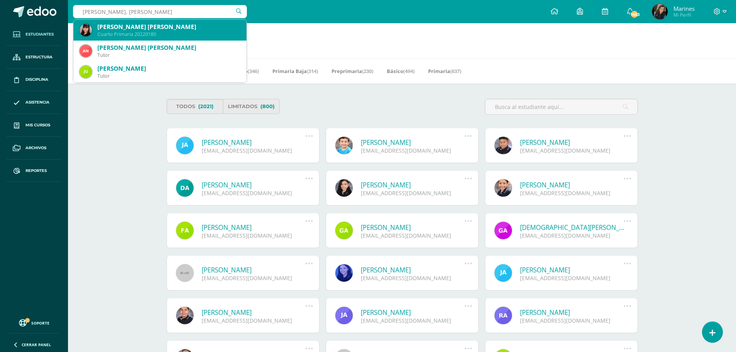
click at [182, 29] on div "Angelli Darelis Tamara Dávila Juan" at bounding box center [168, 27] width 143 height 8
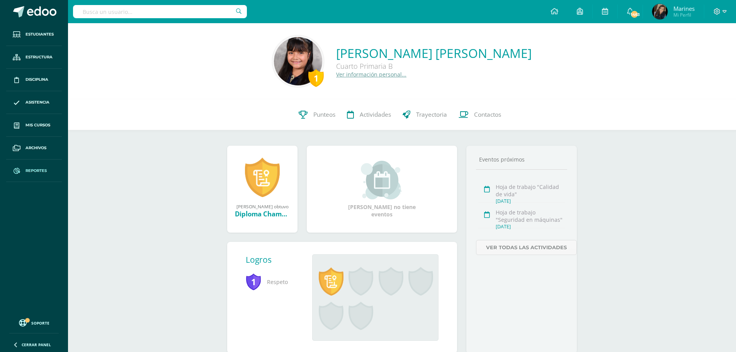
click at [32, 169] on span "Reportes" at bounding box center [36, 171] width 21 height 6
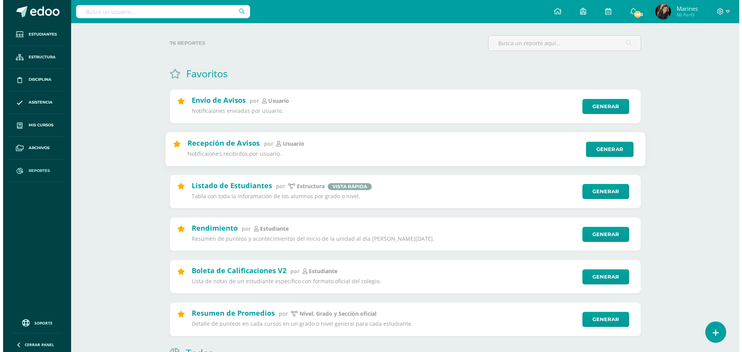
scroll to position [77, 0]
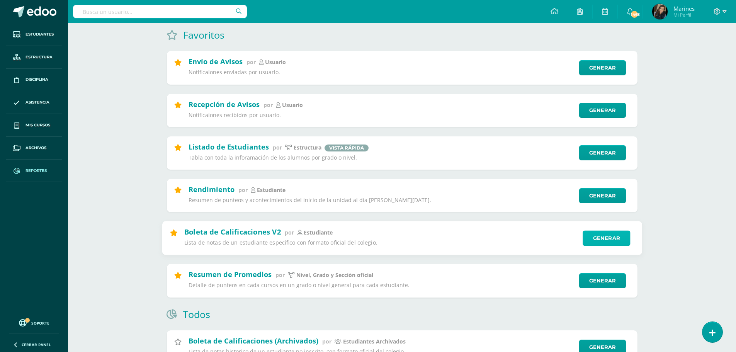
click at [597, 234] on link "Generar" at bounding box center [607, 237] width 48 height 15
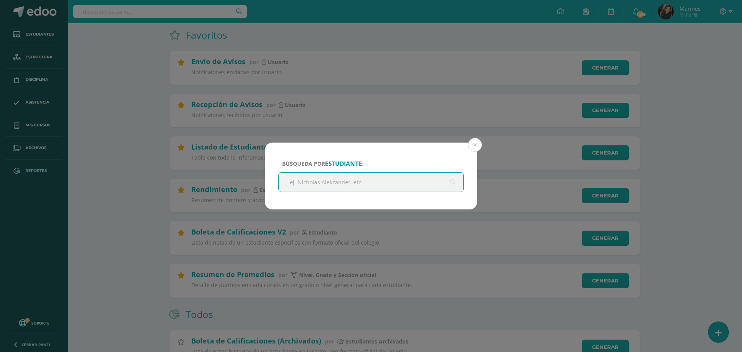
paste input "[PERSON_NAME], [PERSON_NAME]"
type input "[PERSON_NAME], [PERSON_NAME]"
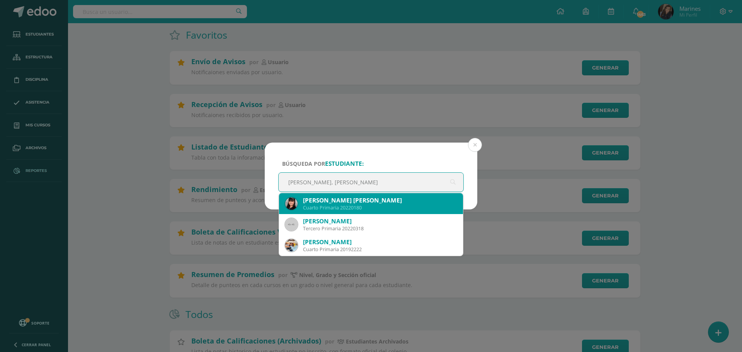
click at [380, 202] on div "[PERSON_NAME] [PERSON_NAME]" at bounding box center [380, 200] width 154 height 8
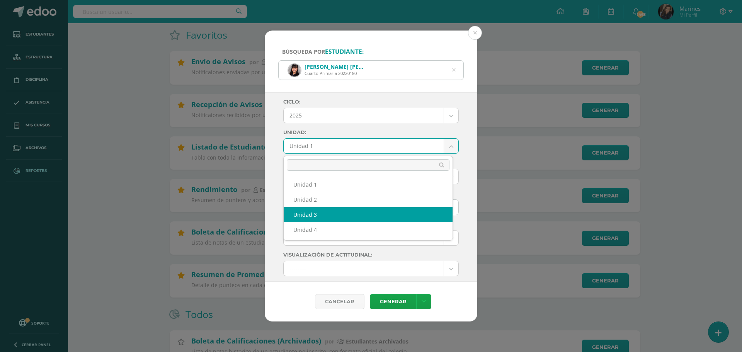
select select "Unidad 3"
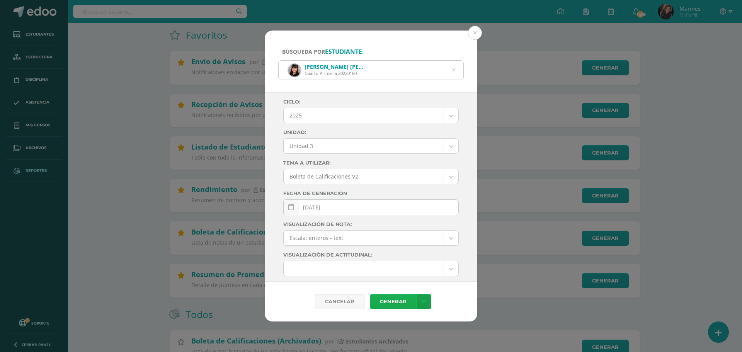
click at [409, 302] on link "Generar" at bounding box center [393, 301] width 46 height 15
click at [473, 33] on button at bounding box center [475, 33] width 14 height 14
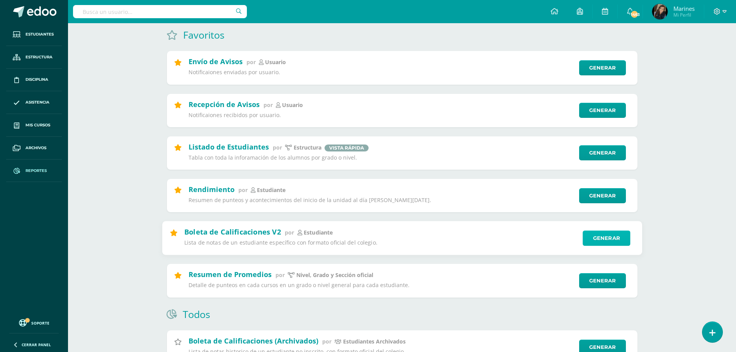
click at [605, 238] on link "Generar" at bounding box center [607, 237] width 48 height 15
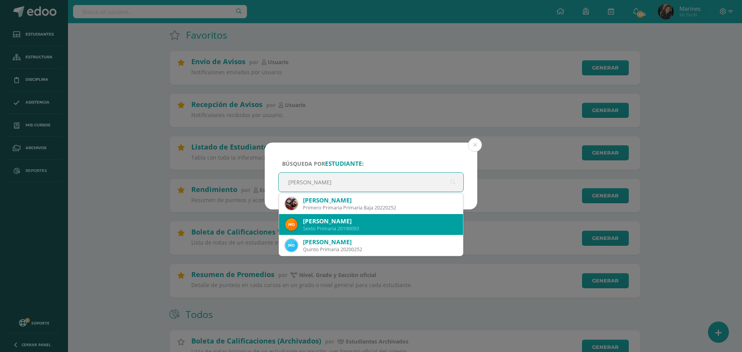
type input "[PERSON_NAME]"
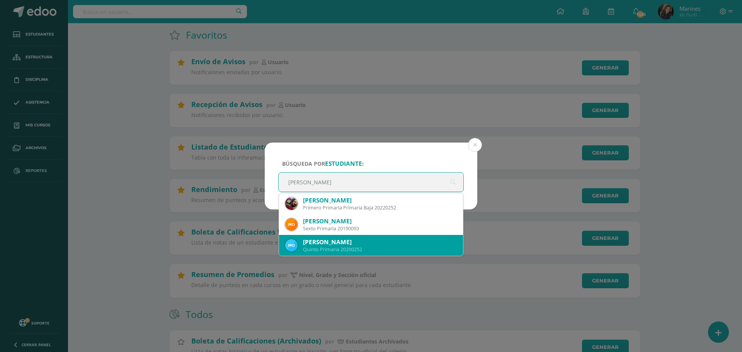
click at [338, 240] on div "[PERSON_NAME]" at bounding box center [380, 242] width 154 height 8
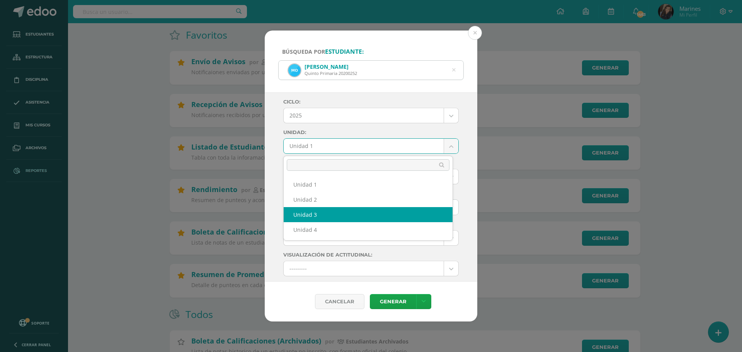
select select "Unidad 3"
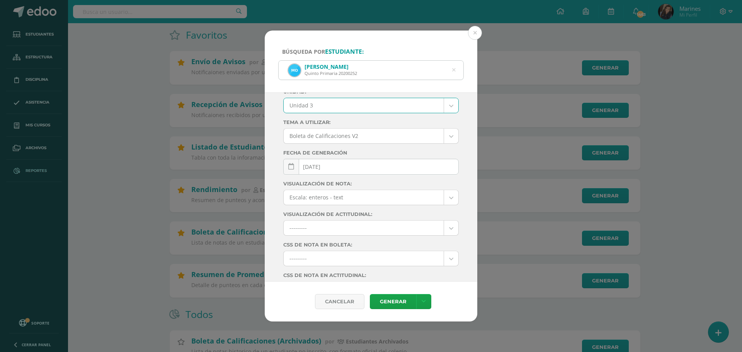
scroll to position [83, 0]
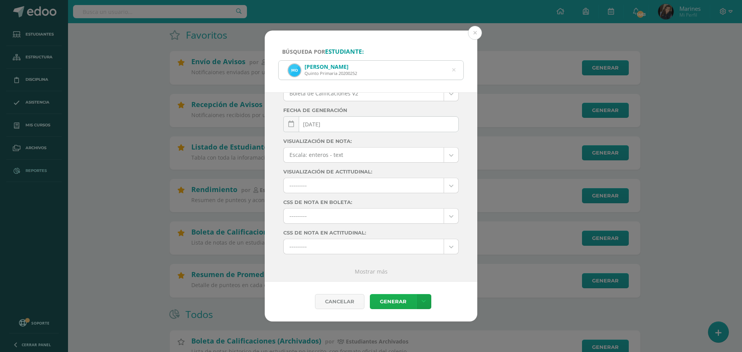
click at [396, 298] on link "Generar" at bounding box center [393, 301] width 46 height 15
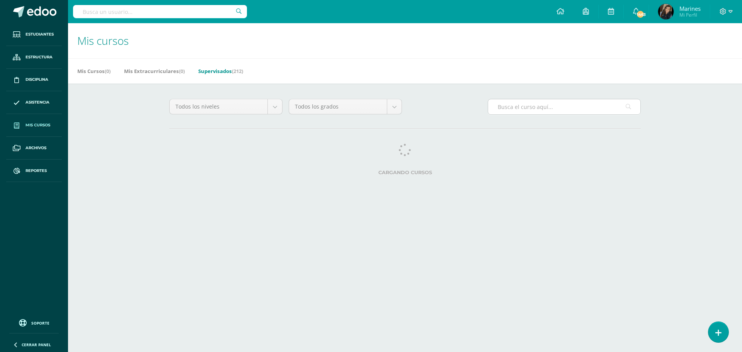
click at [511, 104] on input "text" at bounding box center [564, 106] width 152 height 15
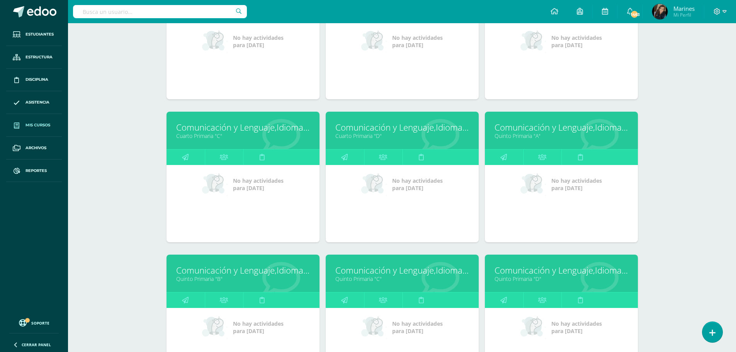
scroll to position [348, 0]
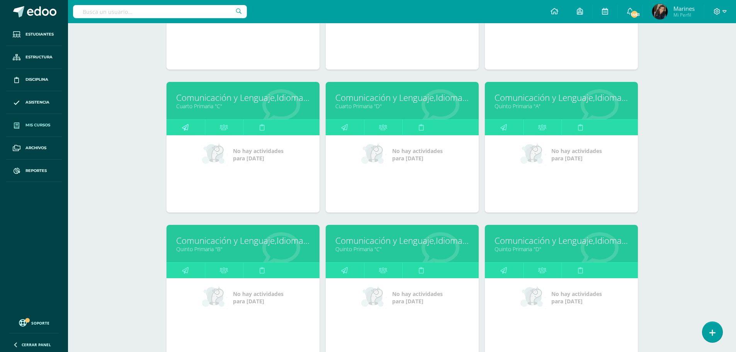
type input "inglés"
click at [175, 129] on link at bounding box center [186, 127] width 38 height 15
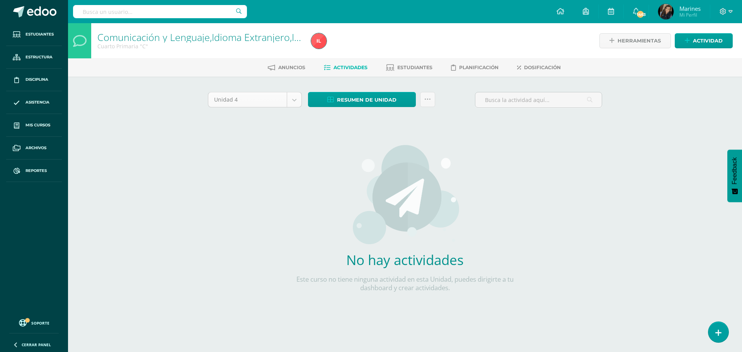
click at [249, 98] on body "Estudiantes Estructura Disciplina Asistencia Mis cursos Archivos Reportes Sopor…" at bounding box center [371, 166] width 742 height 332
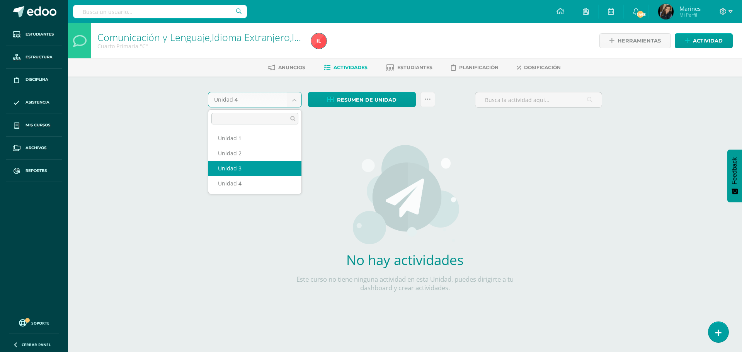
select select "Unidad 3"
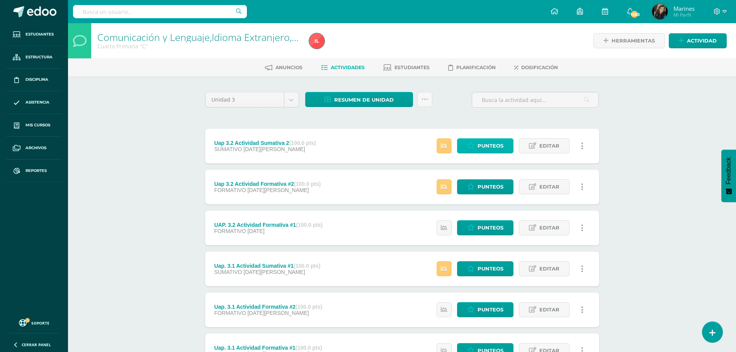
click at [481, 147] on span "Punteos" at bounding box center [491, 146] width 26 height 14
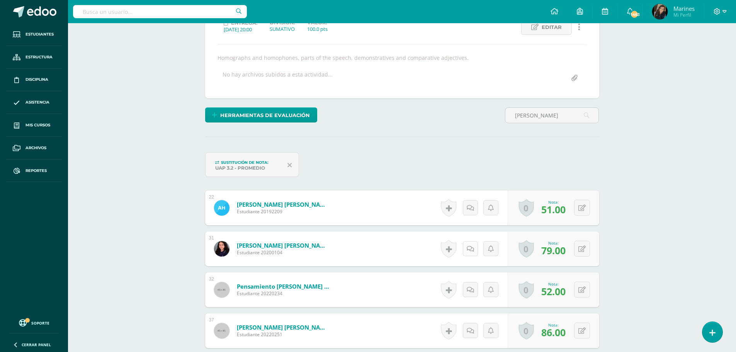
scroll to position [117, 0]
type input "andrea"
click at [581, 211] on button at bounding box center [582, 207] width 16 height 16
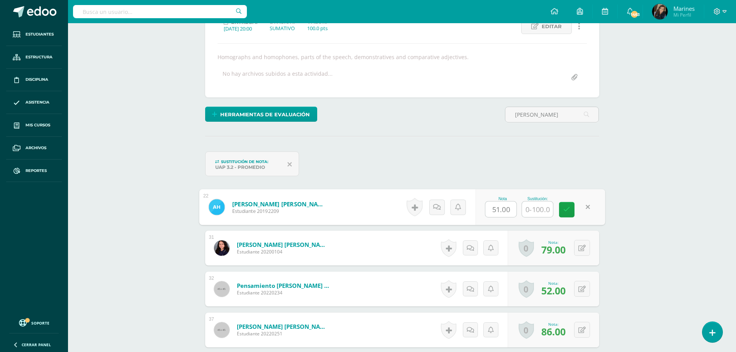
drag, startPoint x: 514, startPoint y: 216, endPoint x: 516, endPoint y: 212, distance: 5.0
click at [516, 212] on input "51.00" at bounding box center [500, 209] width 31 height 15
drag, startPoint x: 514, startPoint y: 211, endPoint x: 485, endPoint y: 216, distance: 28.7
click at [485, 216] on input "51.00" at bounding box center [500, 209] width 31 height 15
type input "85"
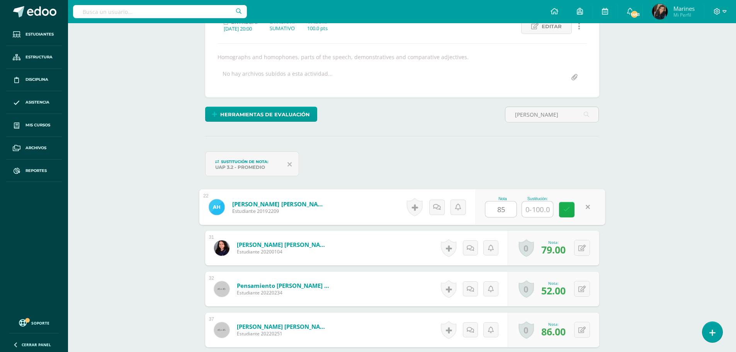
click at [565, 206] on icon at bounding box center [567, 209] width 7 height 7
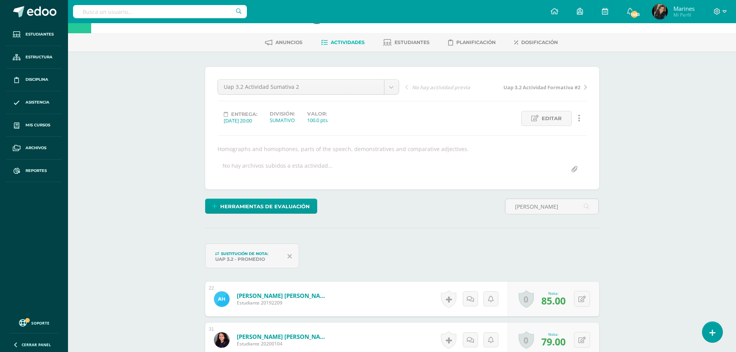
scroll to position [39, 0]
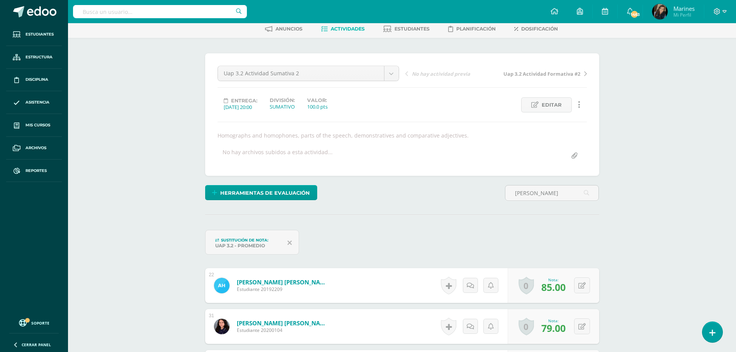
click at [263, 280] on link "Hernández Alvarado, Andrea Sofia" at bounding box center [283, 282] width 93 height 8
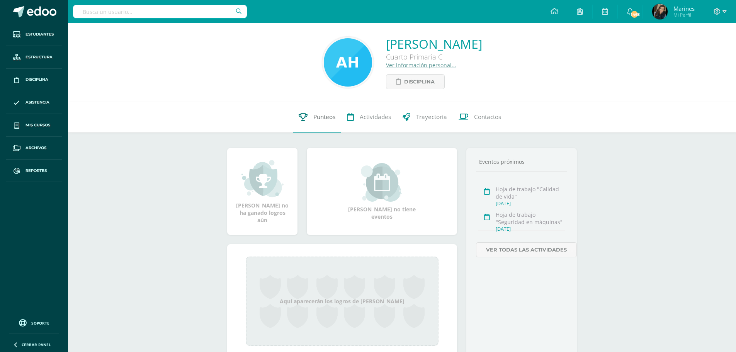
click at [313, 118] on span "Punteos" at bounding box center [324, 117] width 22 height 8
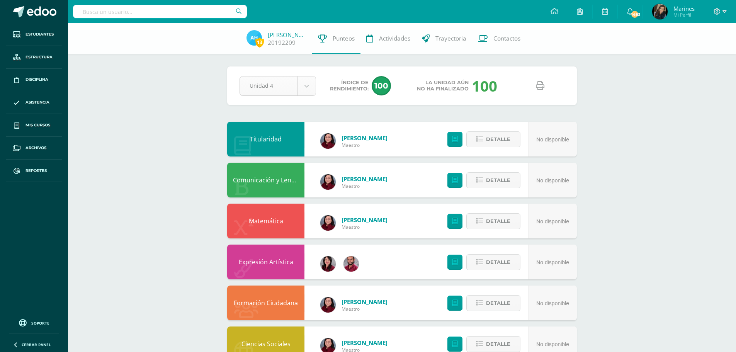
click at [310, 85] on body "Estudiantes Estructura Disciplina Asistencia Mis cursos Archivos Reportes Sopor…" at bounding box center [368, 291] width 736 height 582
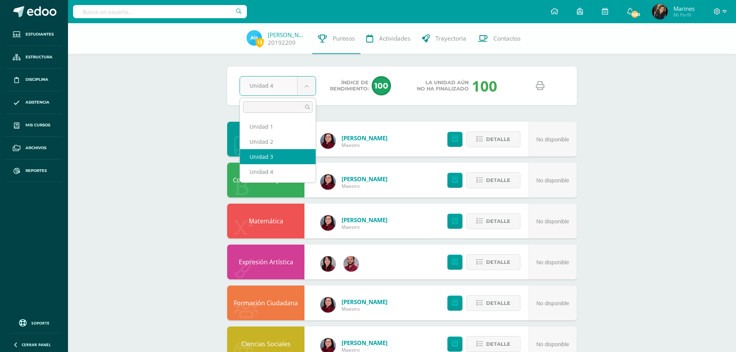
select select "Unidad 3"
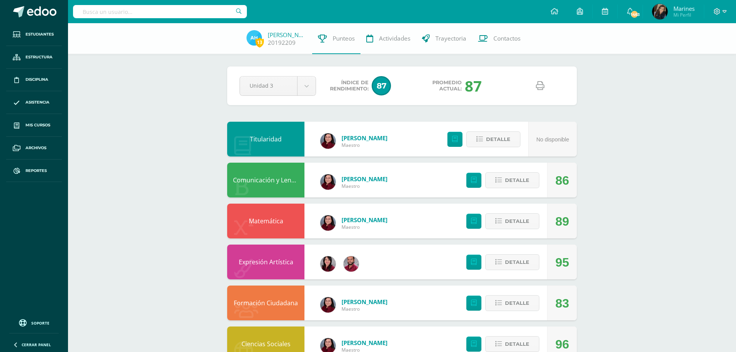
click at [543, 80] on link at bounding box center [540, 86] width 20 height 20
click at [132, 16] on input "text" at bounding box center [160, 11] width 174 height 13
type input "fatima reyna"
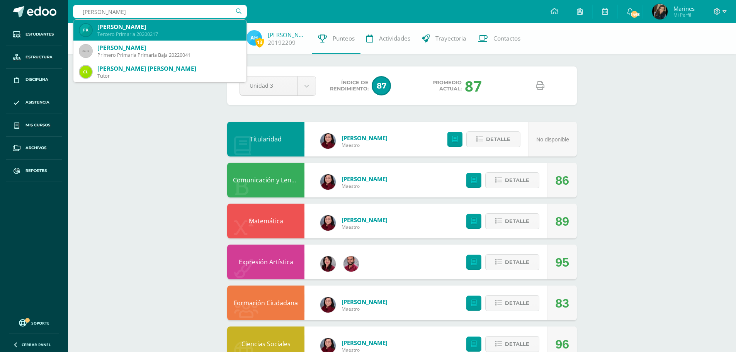
click at [135, 32] on div "Tercero Primaria 20200217" at bounding box center [168, 34] width 143 height 7
